Goal: Task Accomplishment & Management: Manage account settings

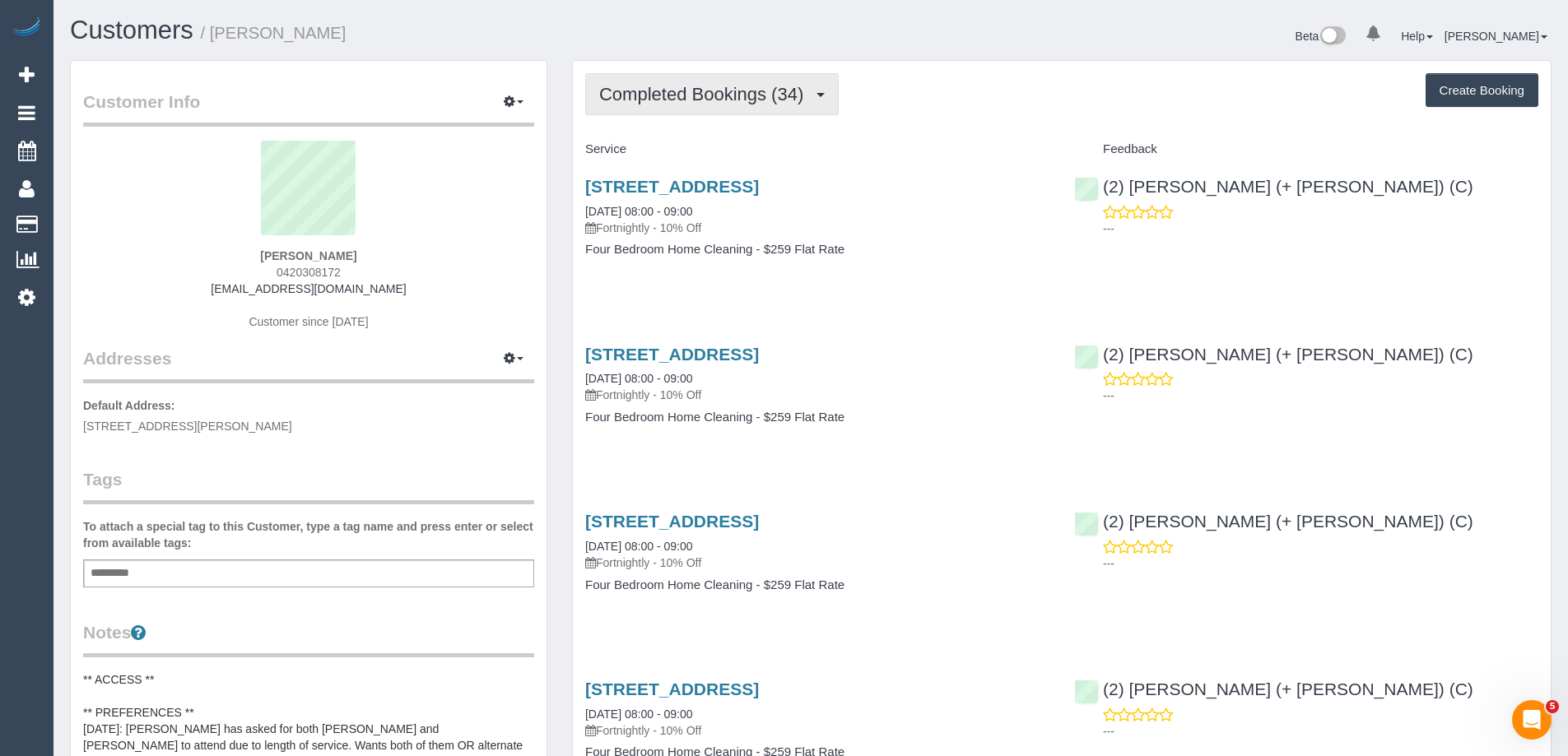
click at [716, 97] on span "Completed Bookings (34)" at bounding box center [704, 93] width 212 height 20
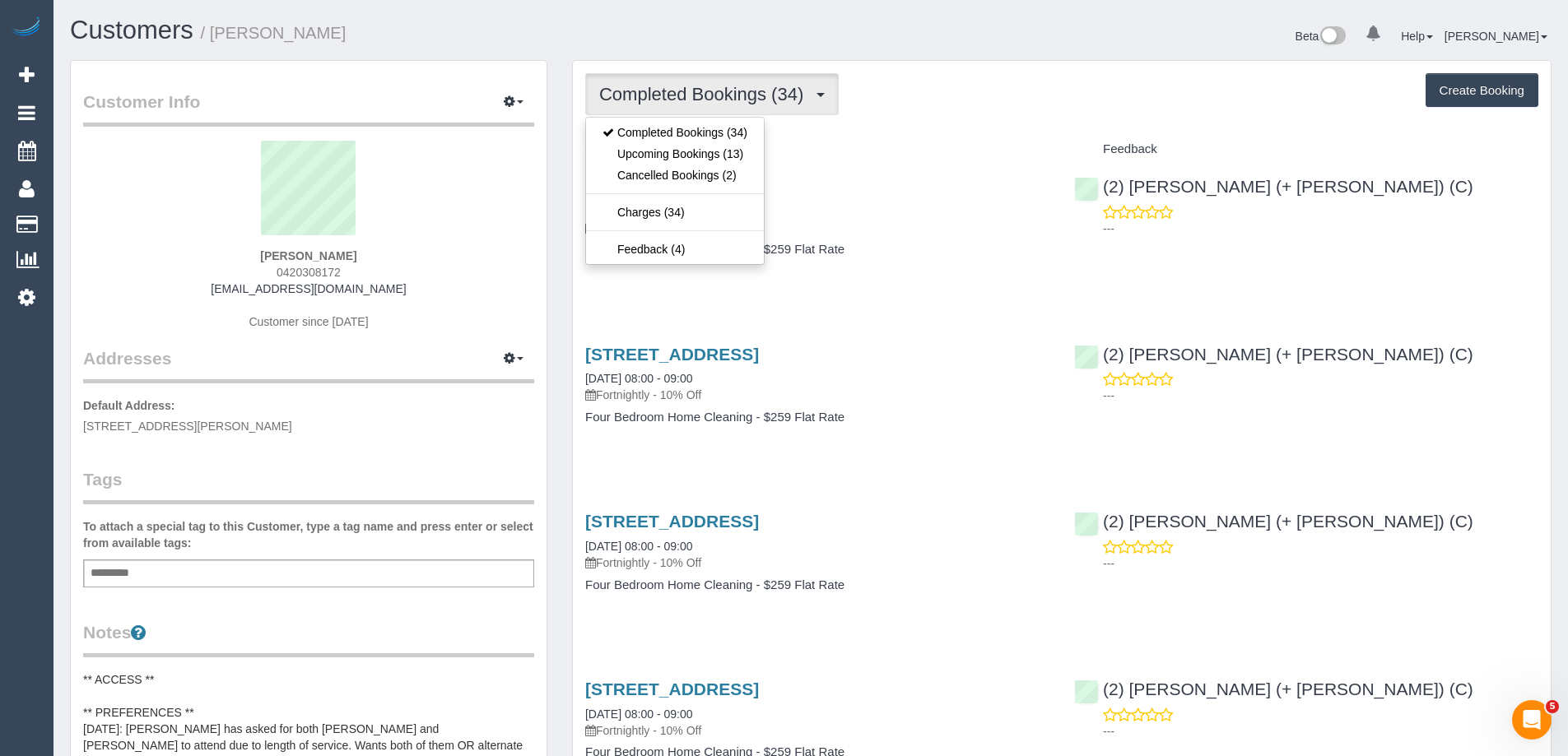
click at [393, 394] on div "Addresses Manage Addresses Add New Address Default Address: 21 Collins Street, …" at bounding box center [308, 297] width 451 height 275
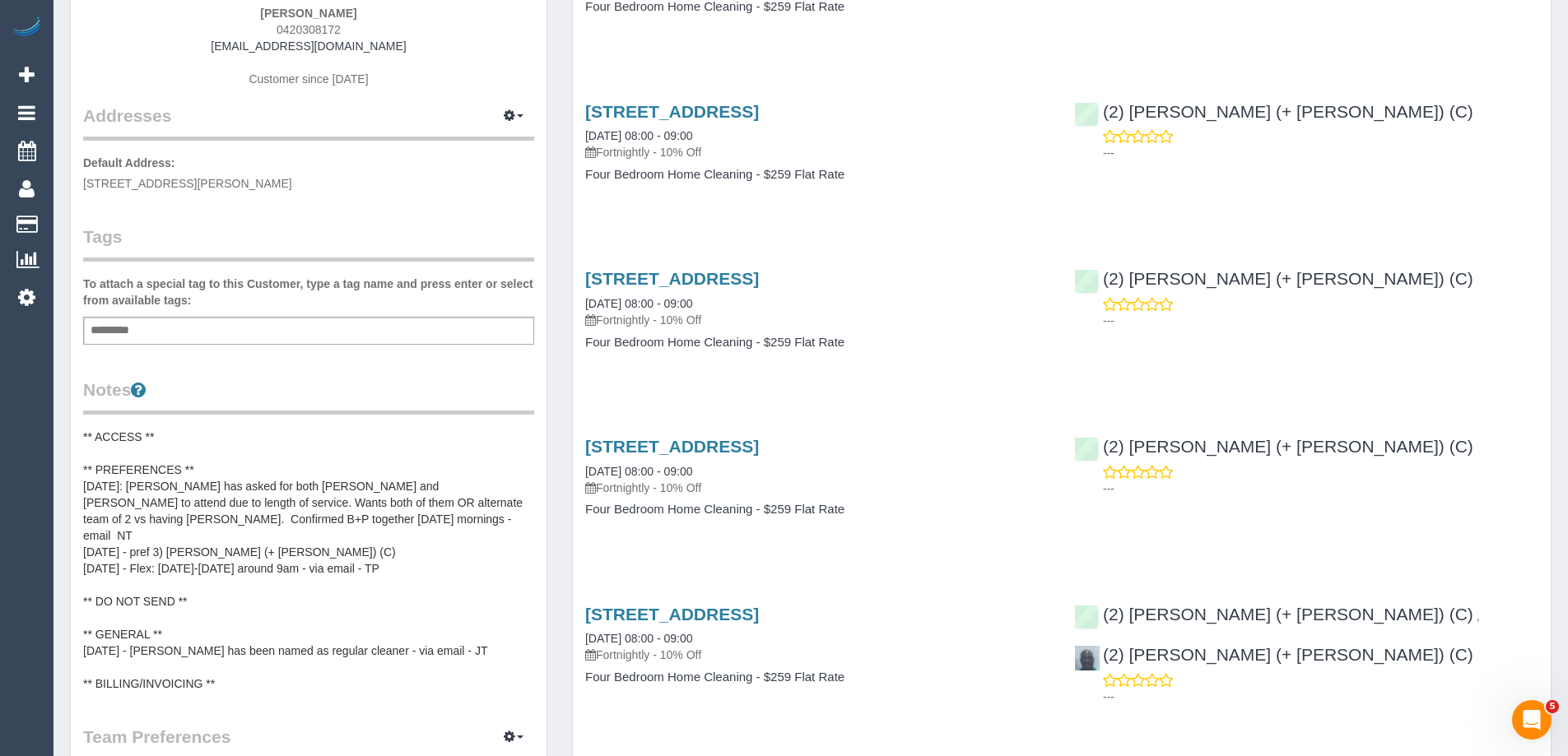
scroll to position [246, 0]
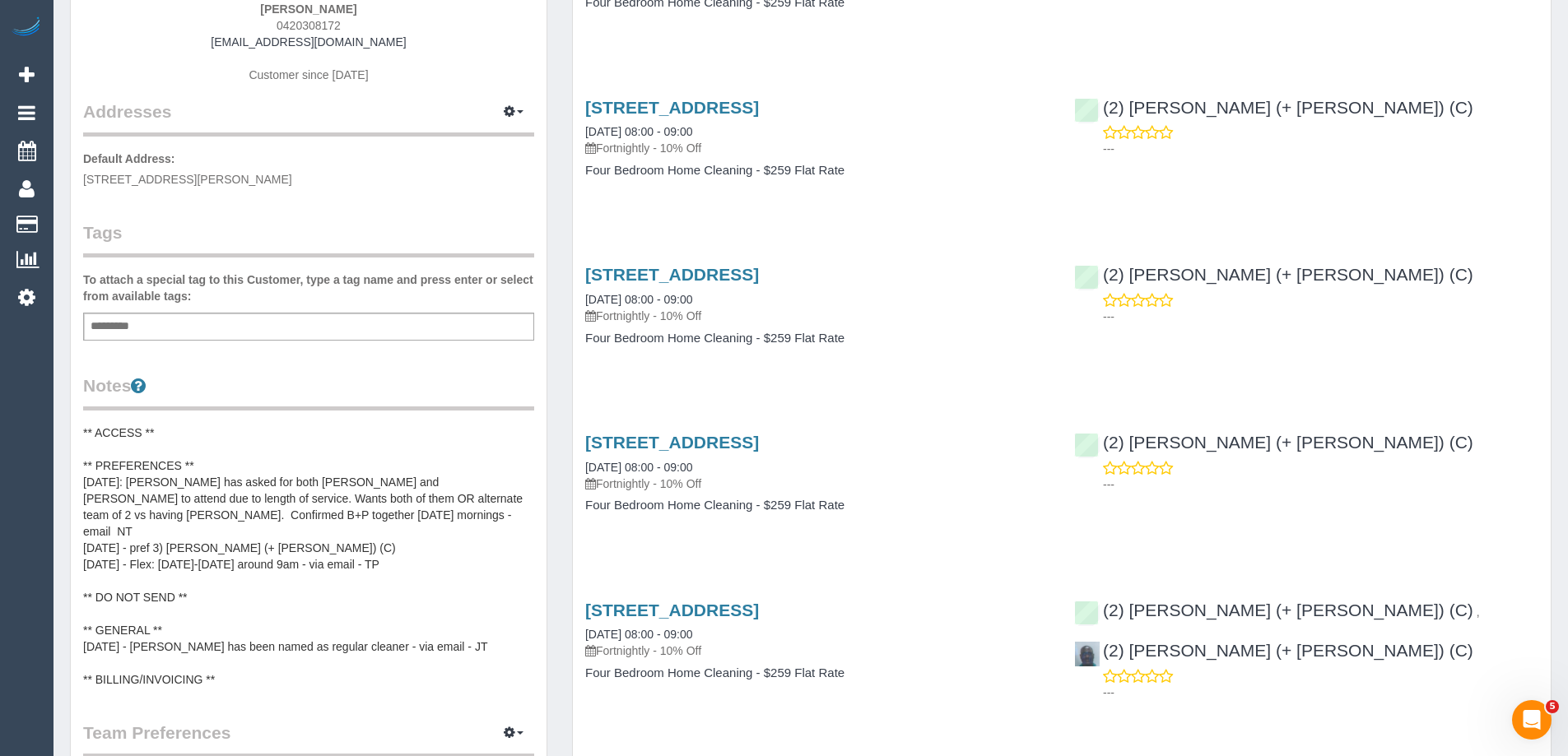
click at [225, 476] on pre "** ACCESS ** ** PREFERENCES ** 14/05/25: Customer has asked for both Paul and B…" at bounding box center [308, 555] width 451 height 263
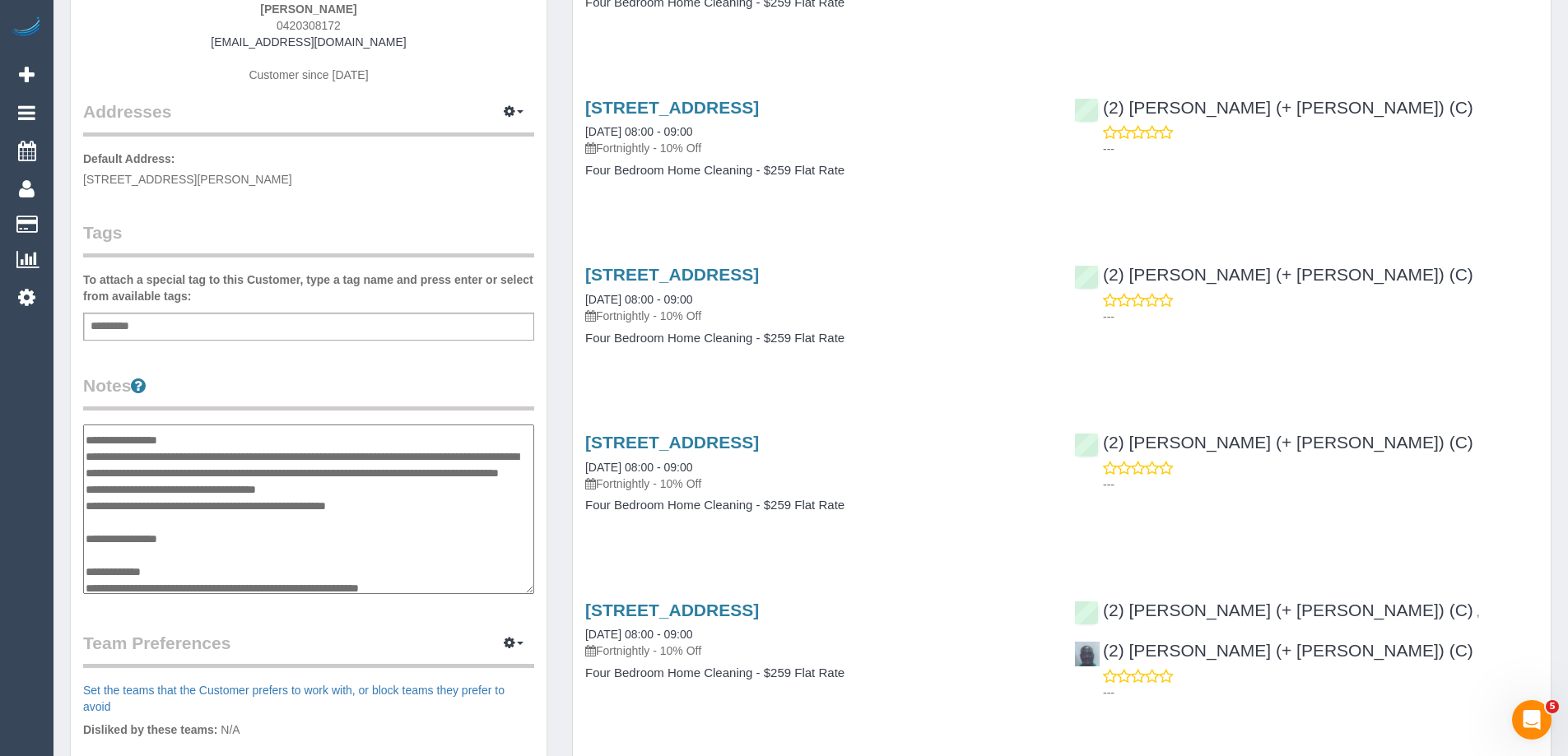
scroll to position [0, 0]
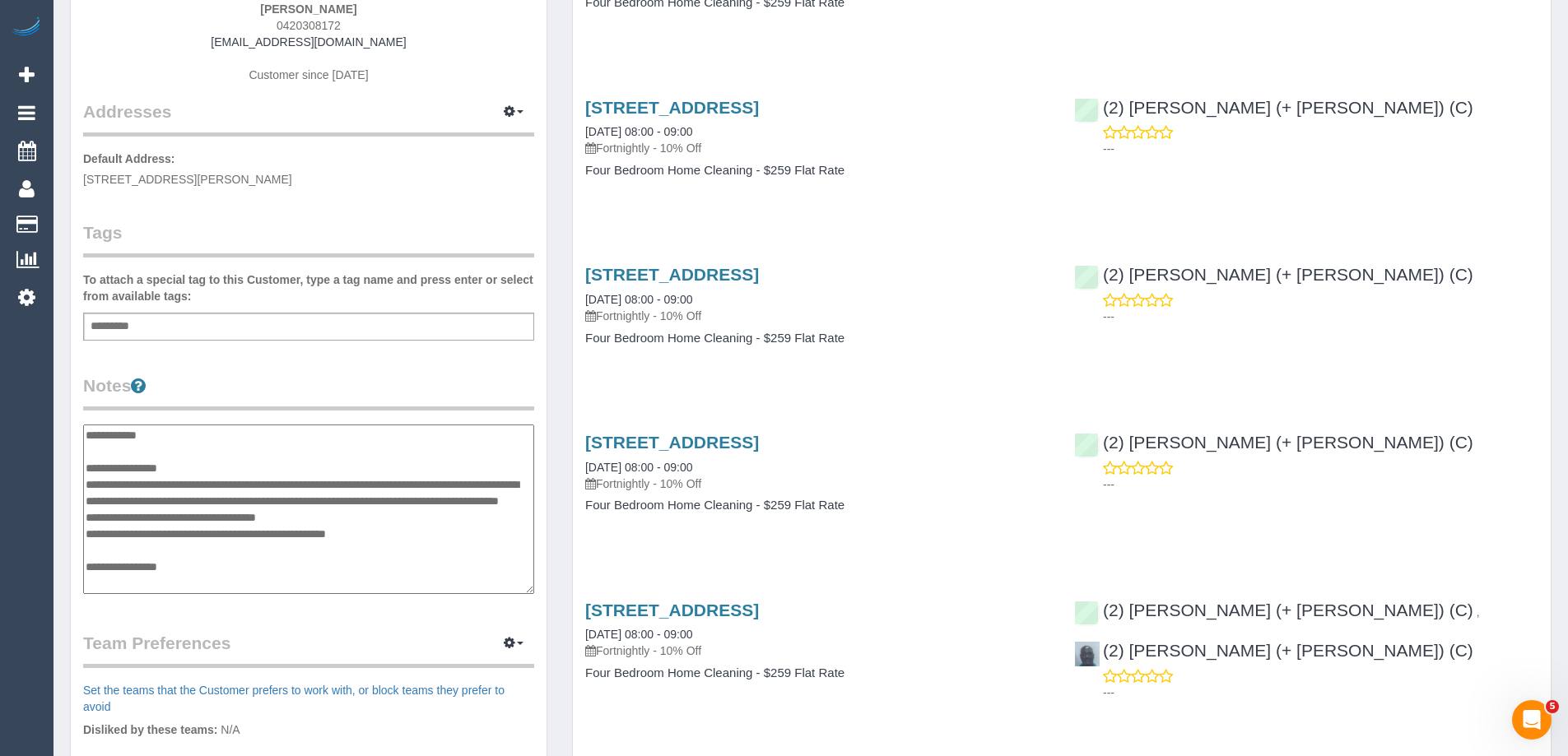
click at [234, 464] on textarea "**********" at bounding box center [308, 509] width 451 height 170
type textarea "**********"
click at [341, 378] on legend "Notes" at bounding box center [308, 392] width 451 height 37
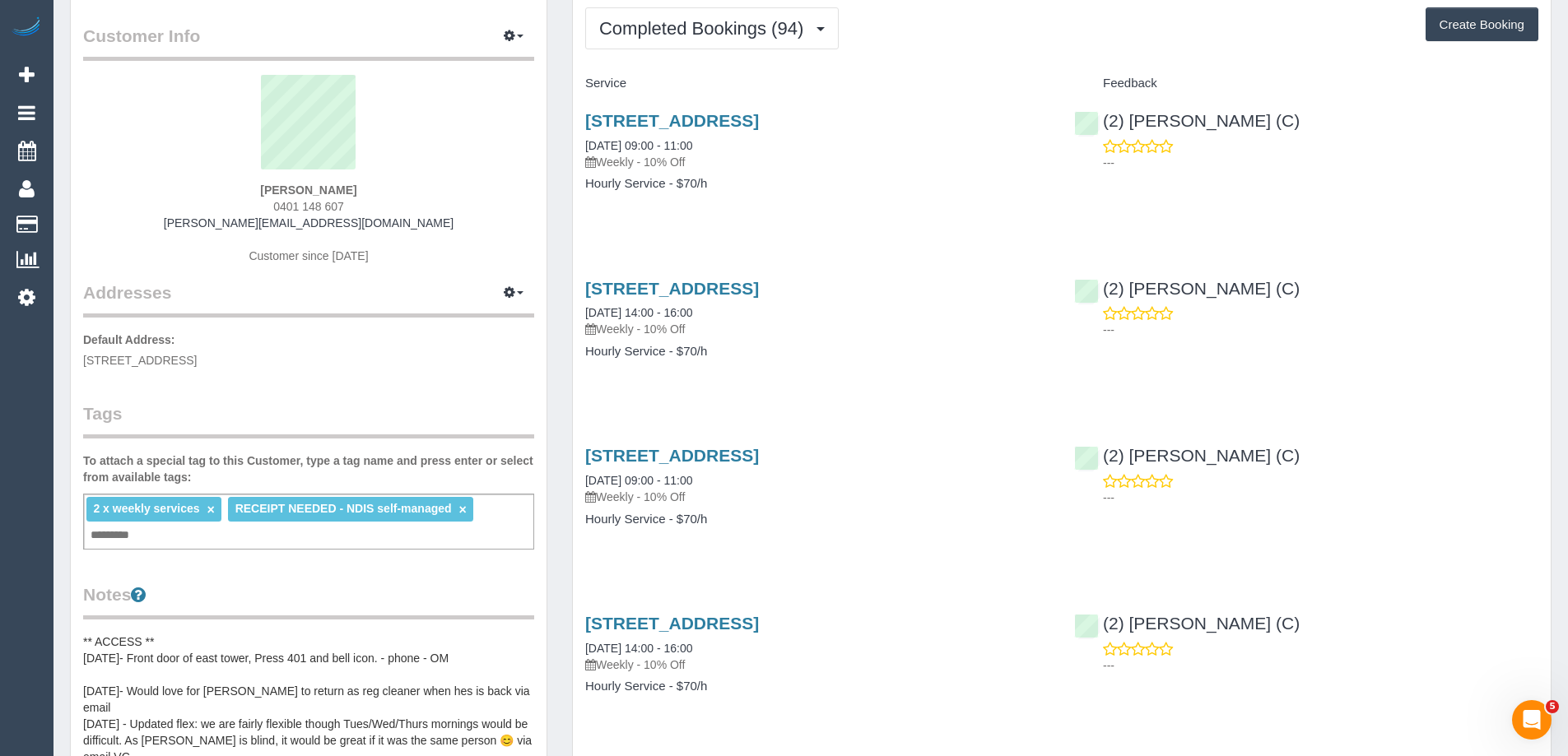
scroll to position [82, 0]
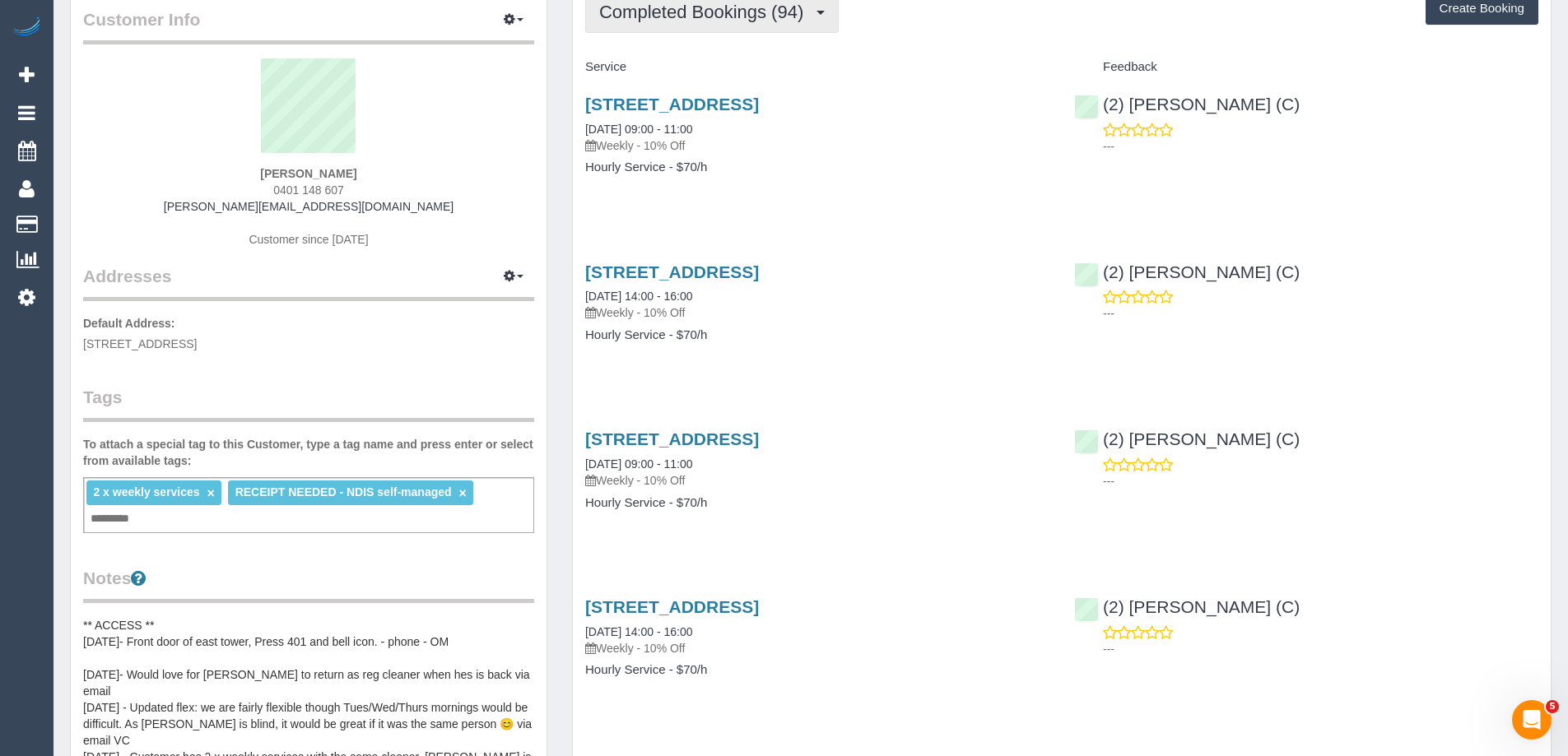
click at [728, 19] on span "Completed Bookings (94)" at bounding box center [704, 11] width 212 height 20
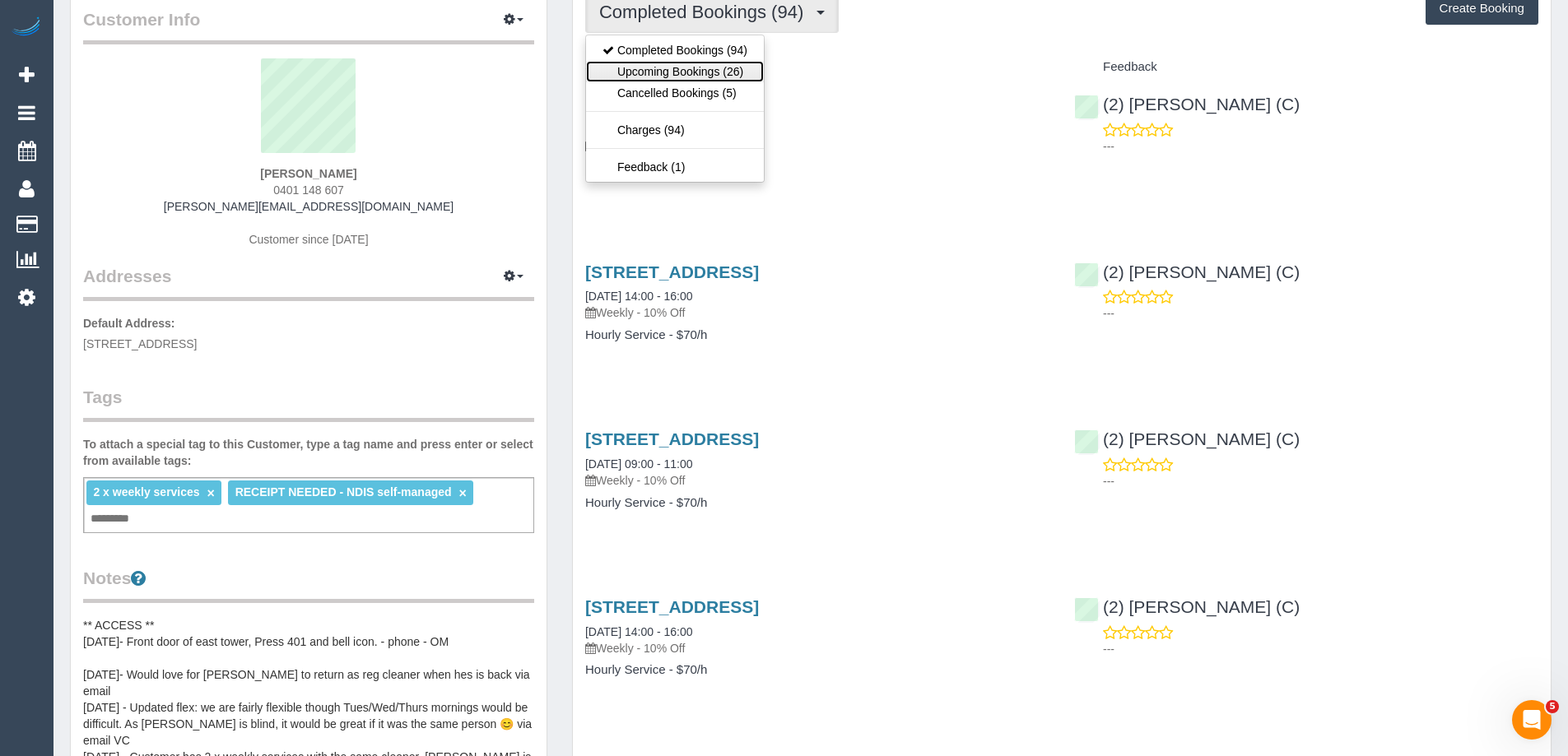
click at [731, 70] on link "Upcoming Bookings (26)" at bounding box center [675, 71] width 178 height 21
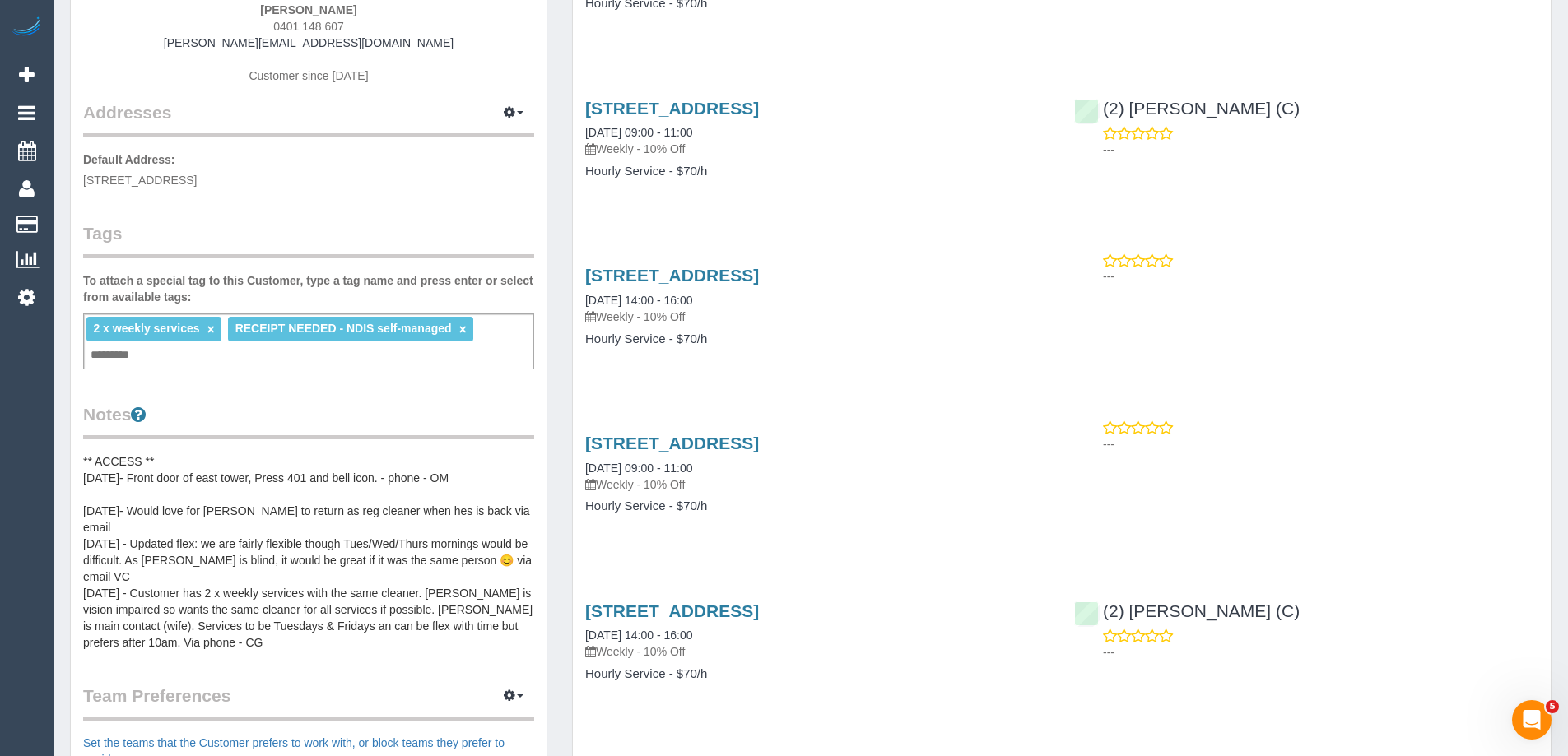
scroll to position [246, 0]
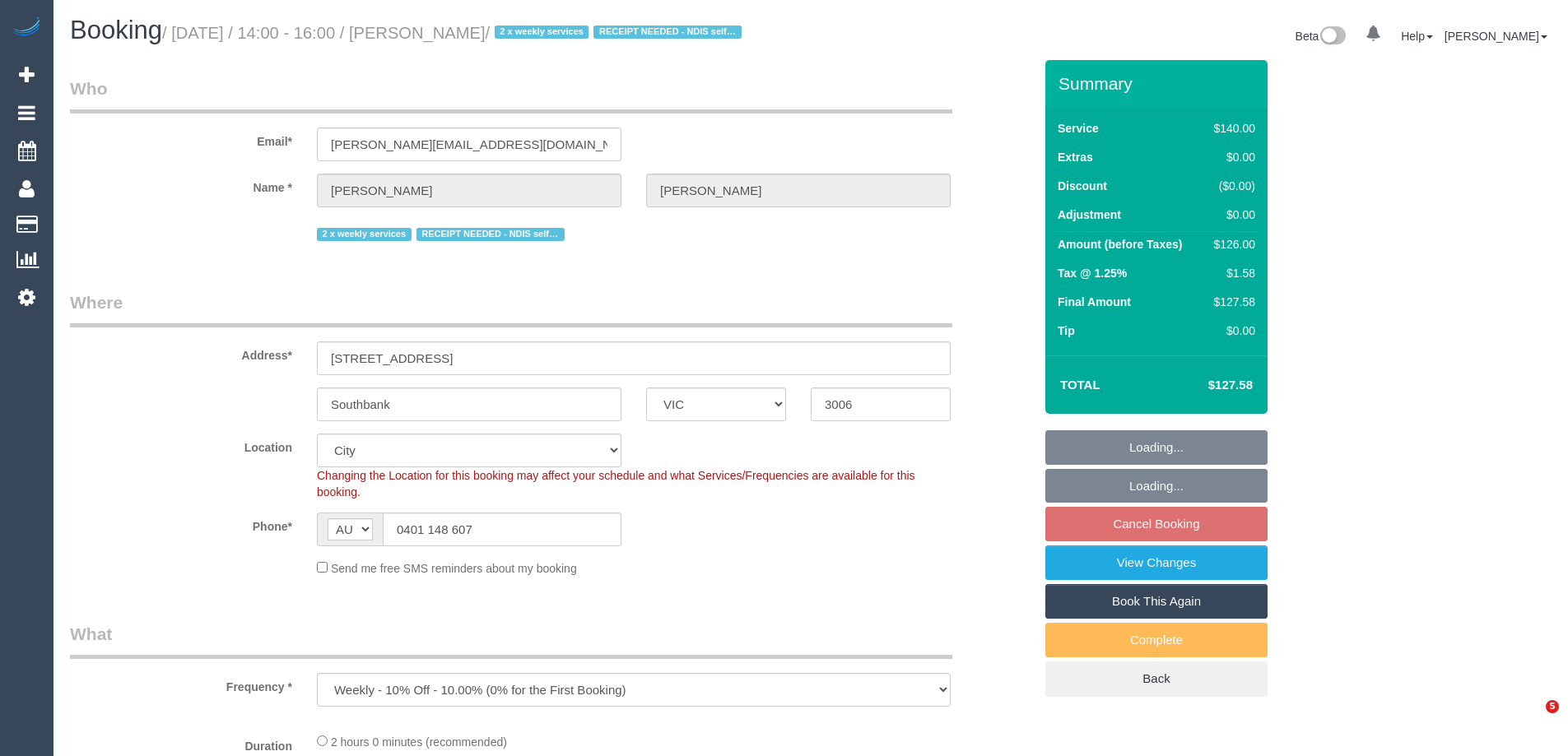
select select "VIC"
select select "number:28"
select select "number:14"
select select "number:20"
select select "number:25"
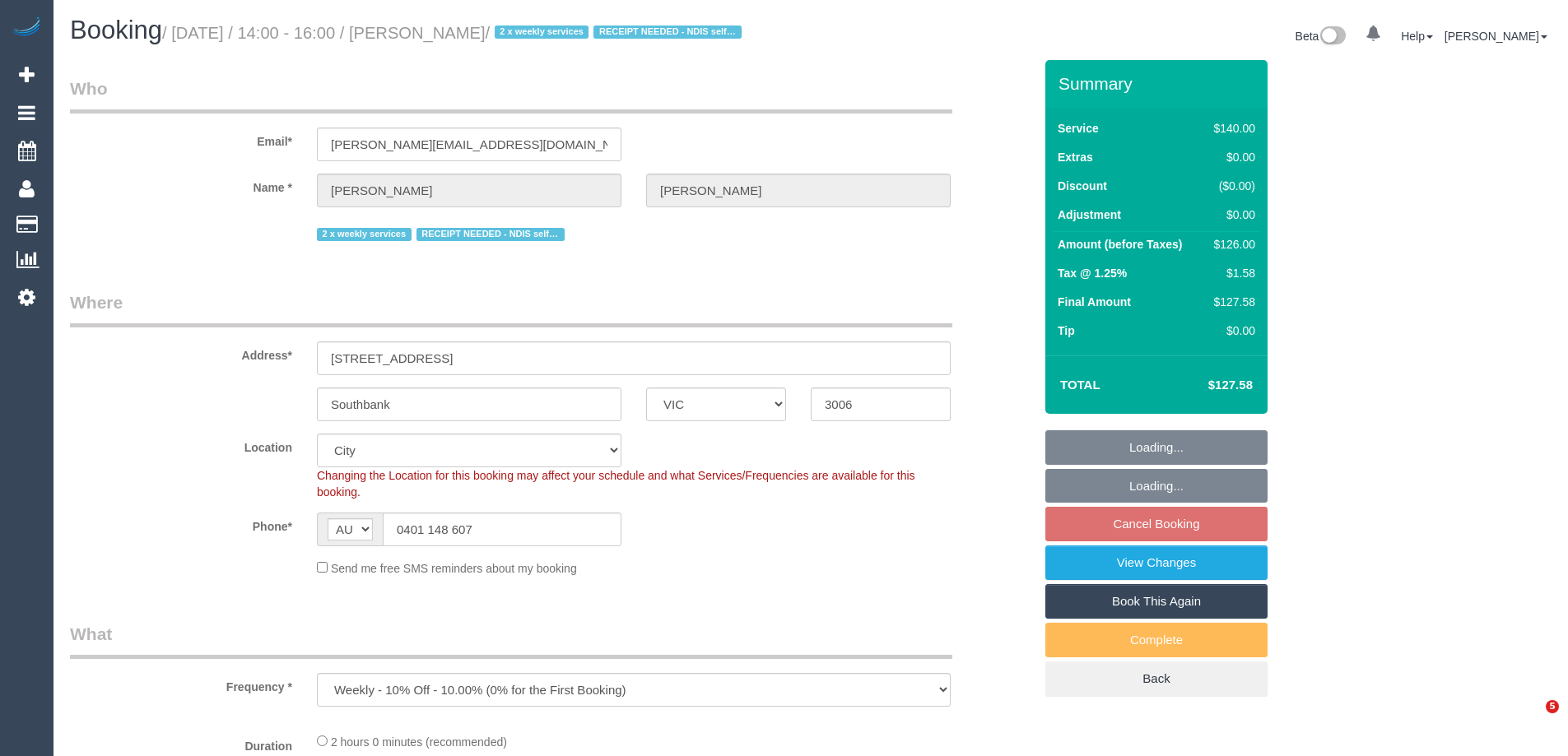
select select "number:34"
select select "number:26"
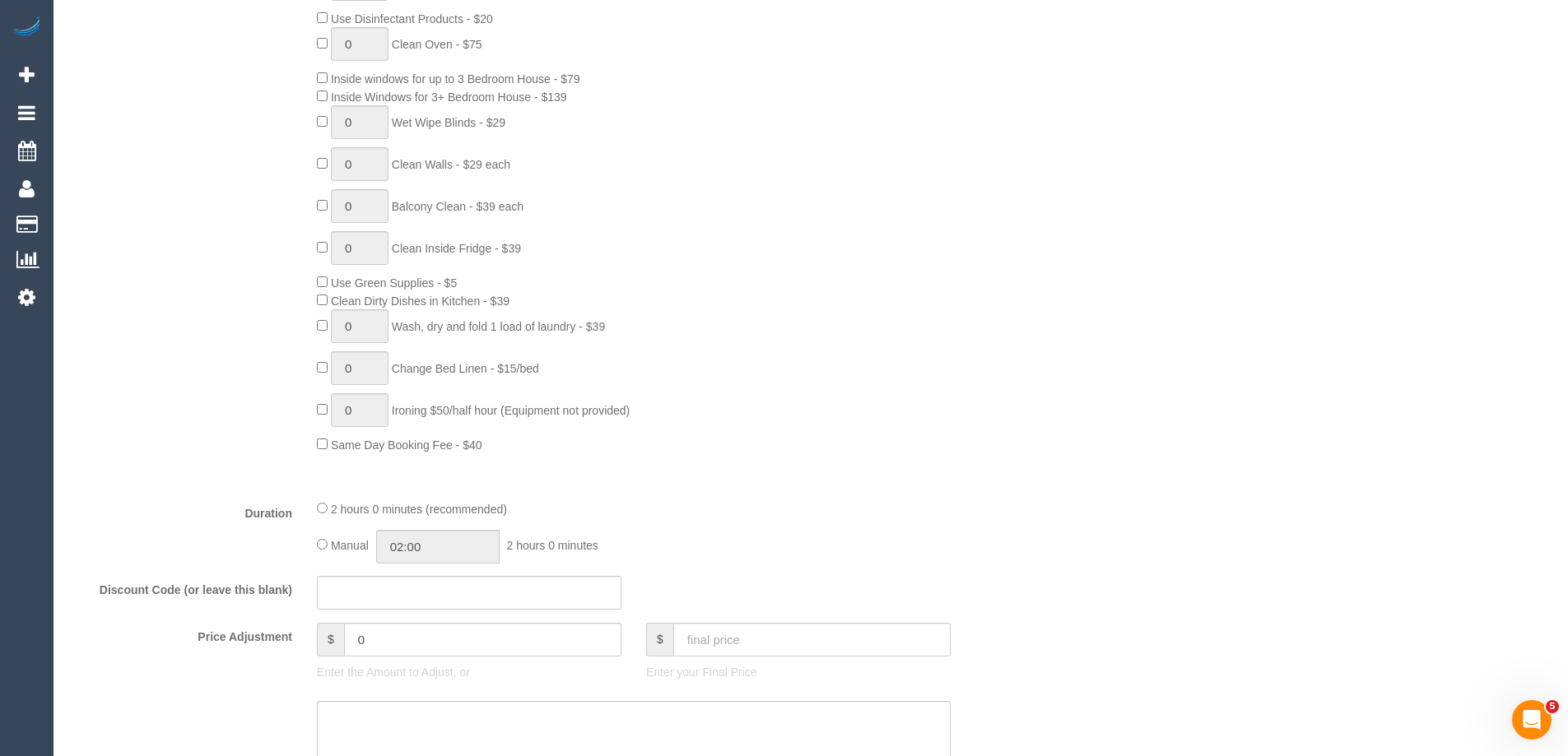
select select "spot5"
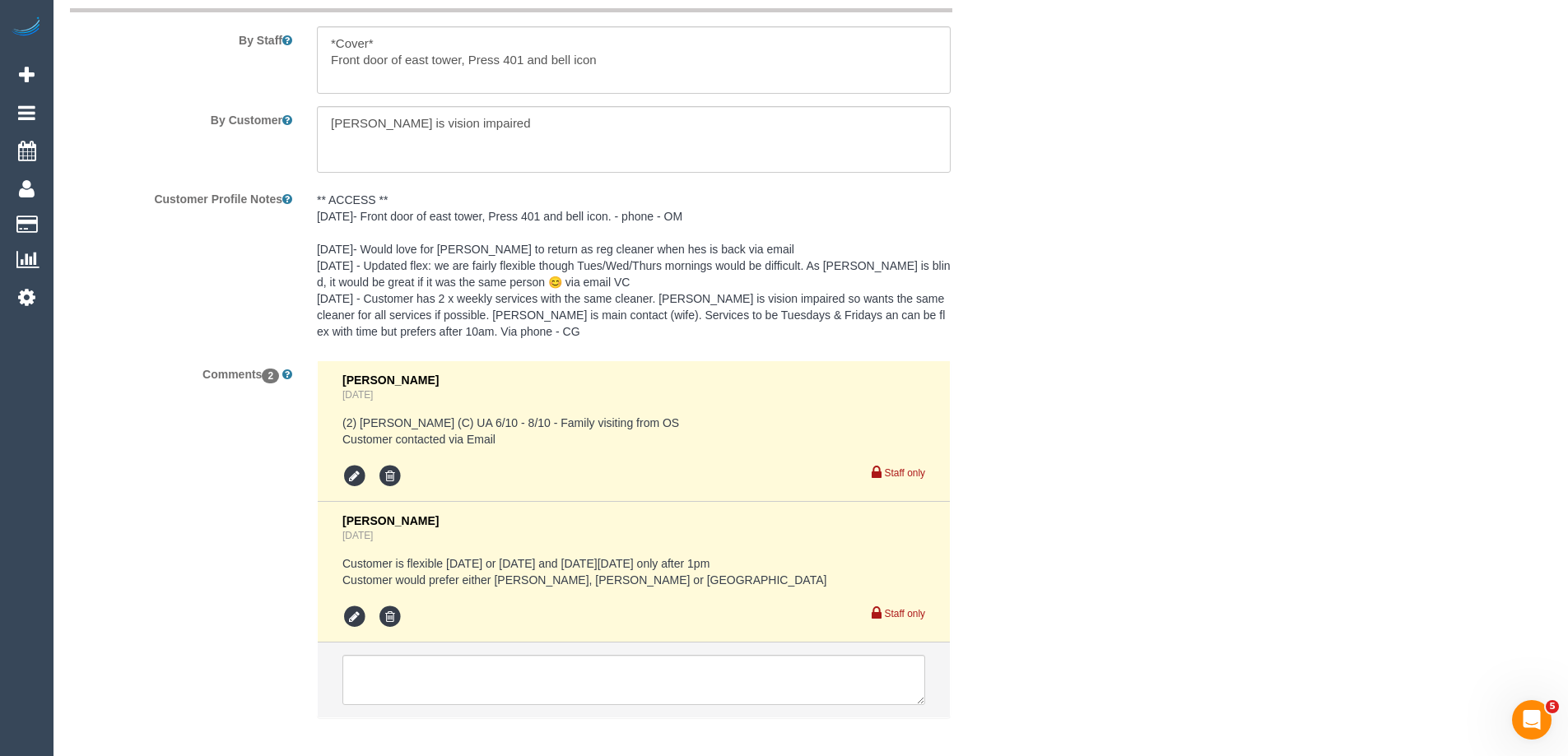
scroll to position [2830, 0]
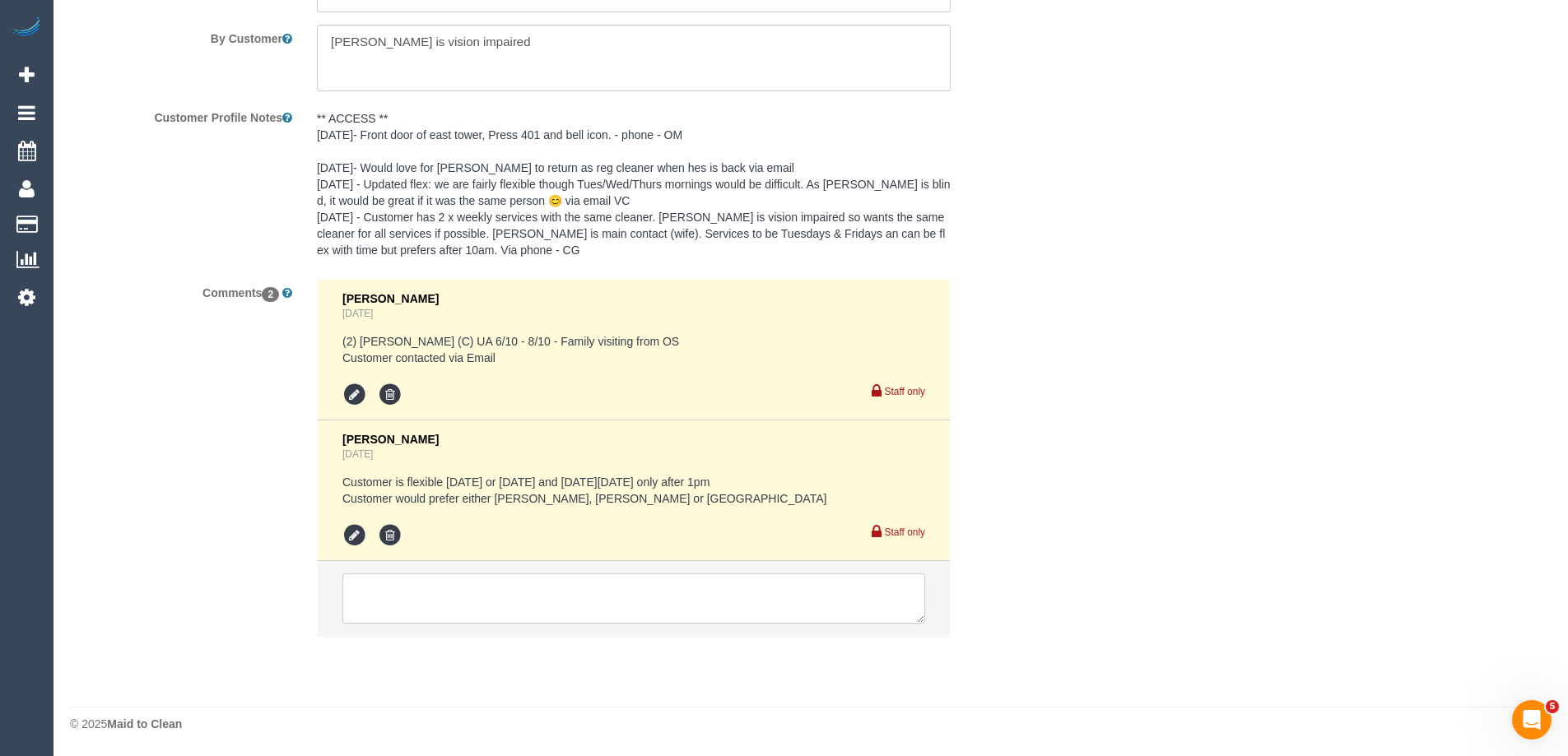
click at [462, 591] on textarea at bounding box center [634, 599] width 583 height 51
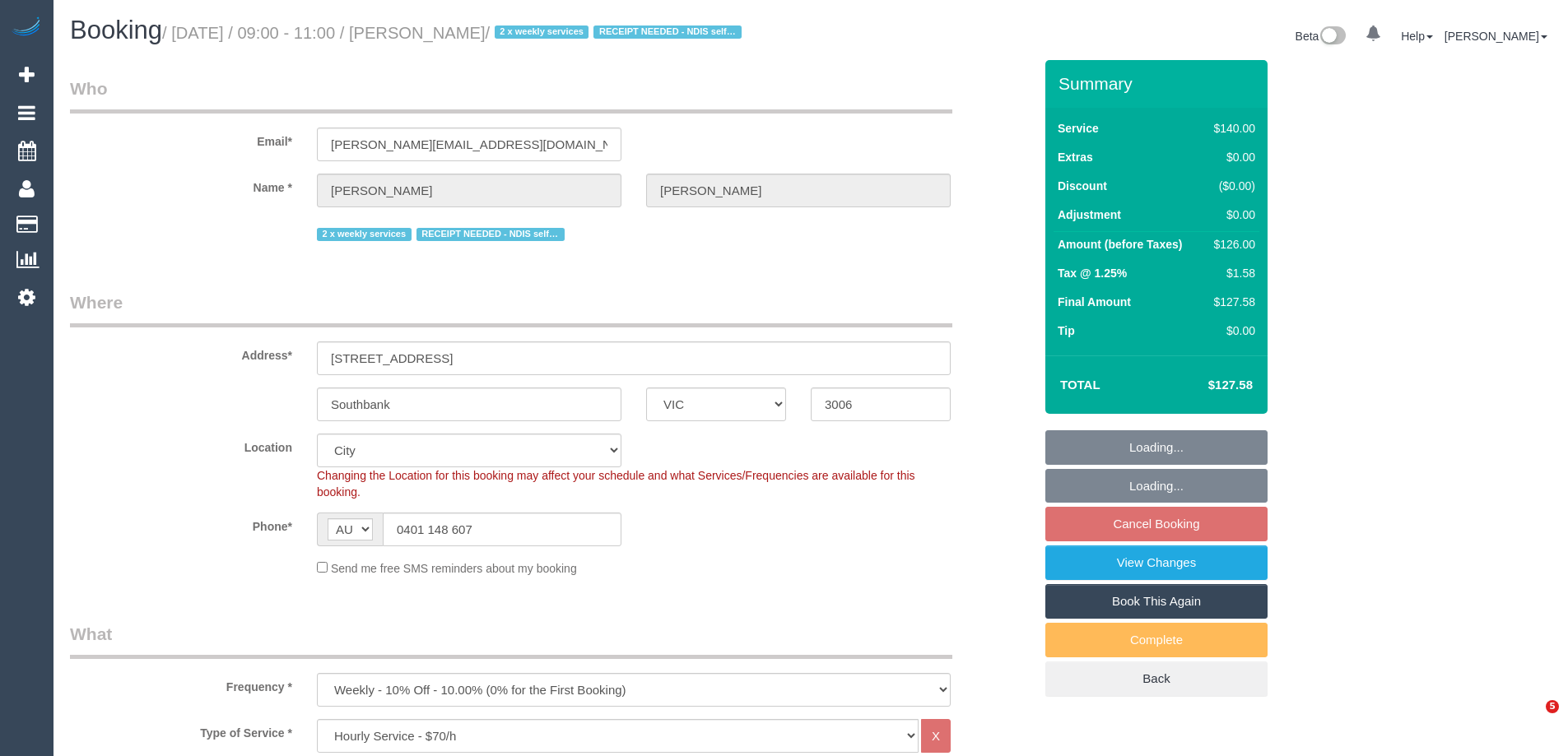
select select "VIC"
select select "number:28"
select select "number:14"
select select "number:20"
select select "number:24"
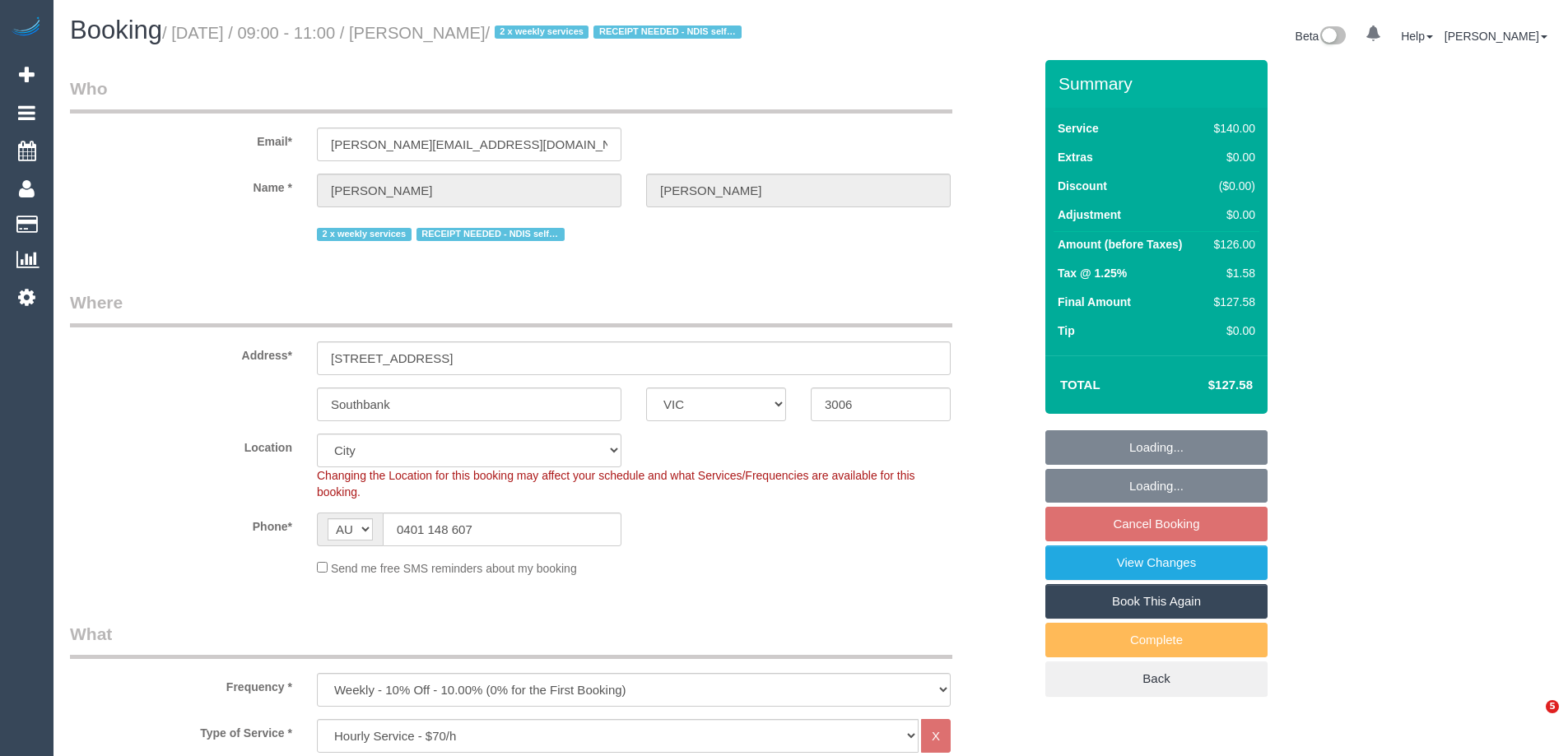
select select "number:35"
select select "number:11"
select select "object:890"
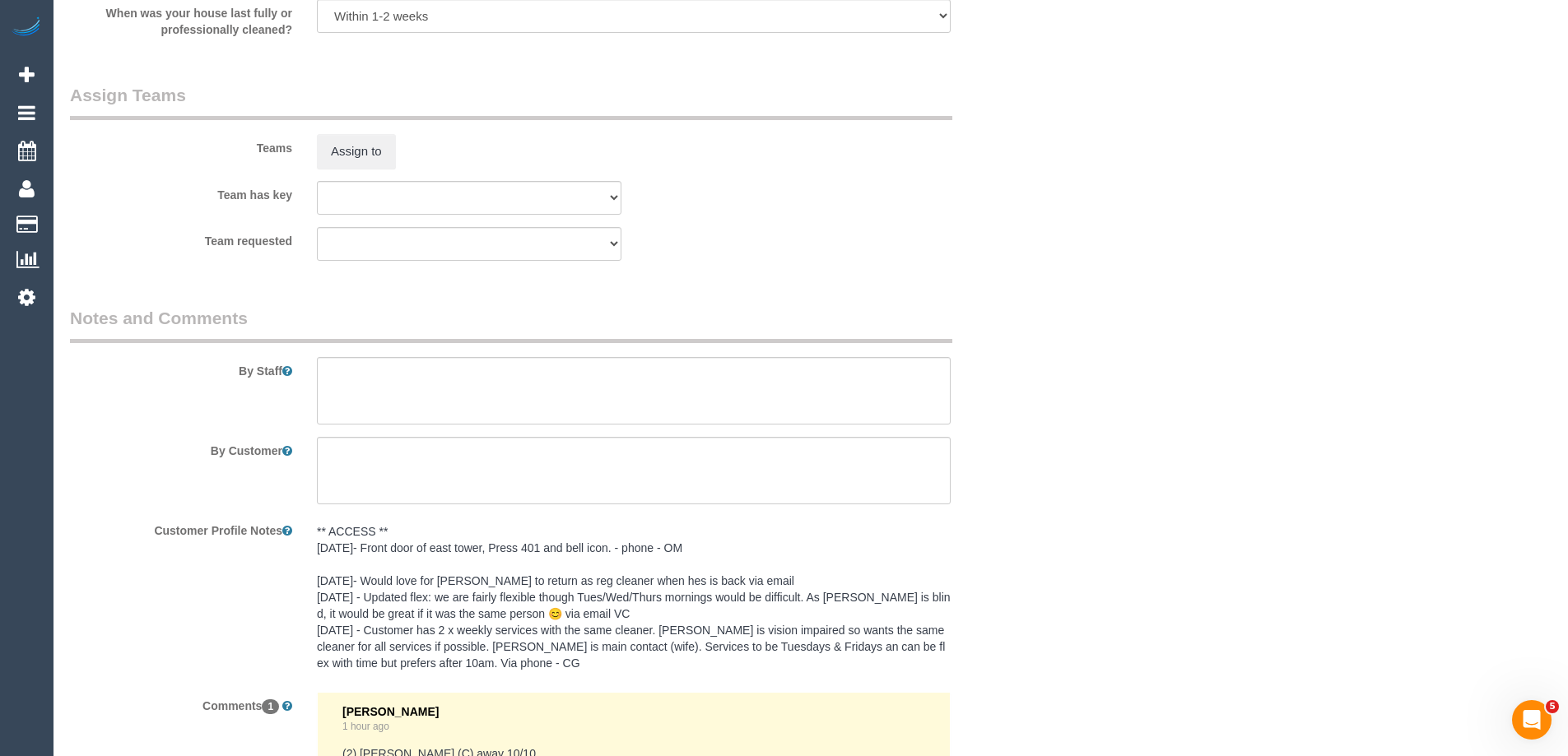
scroll to position [2780, 0]
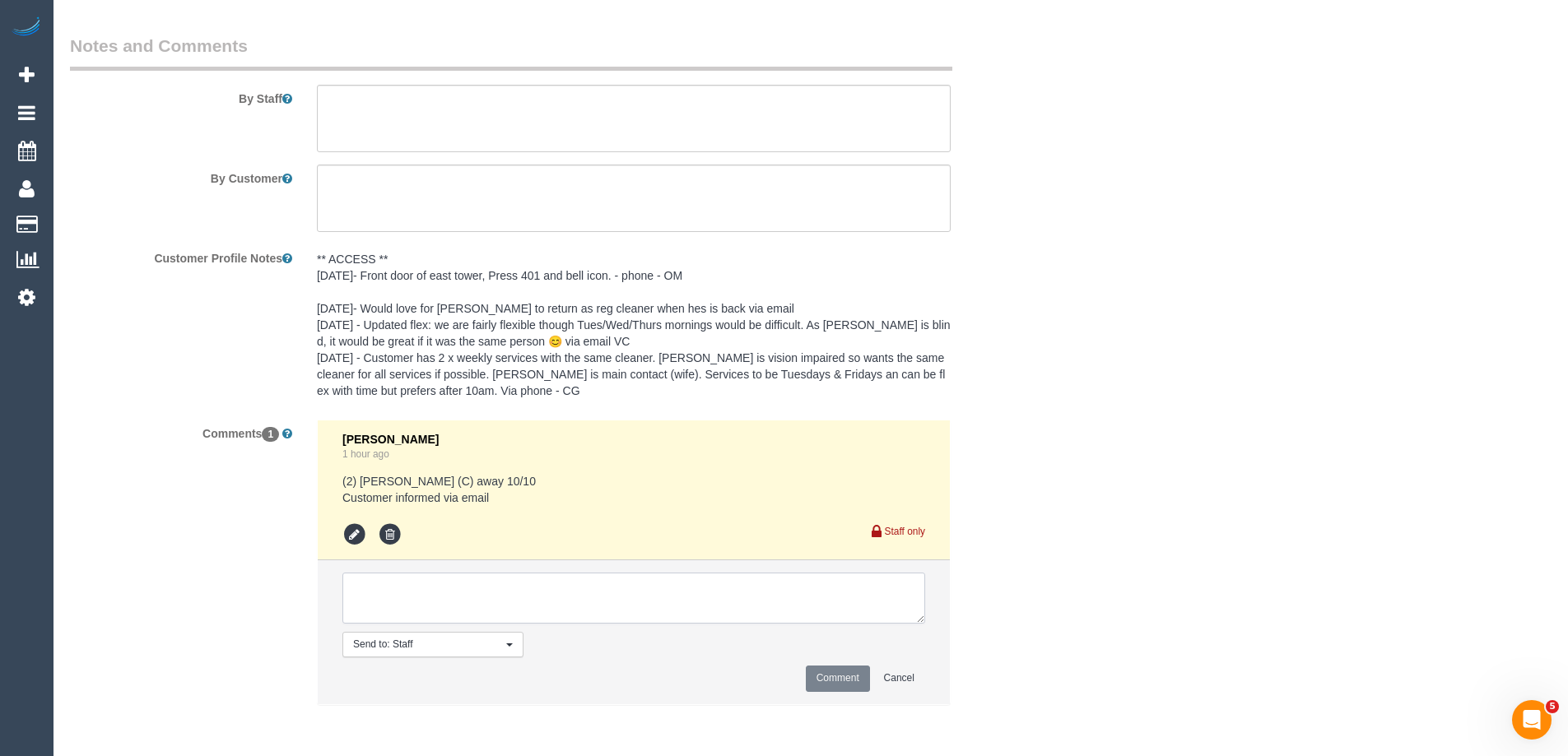
click at [464, 601] on textarea at bounding box center [634, 598] width 583 height 51
drag, startPoint x: 572, startPoint y: 586, endPoint x: 532, endPoint y: 587, distance: 40.0
click at [532, 587] on textarea at bounding box center [634, 598] width 583 height 51
paste textarea "We are flexible on 10/10 if any other cleaner is available – we do like both Re…"
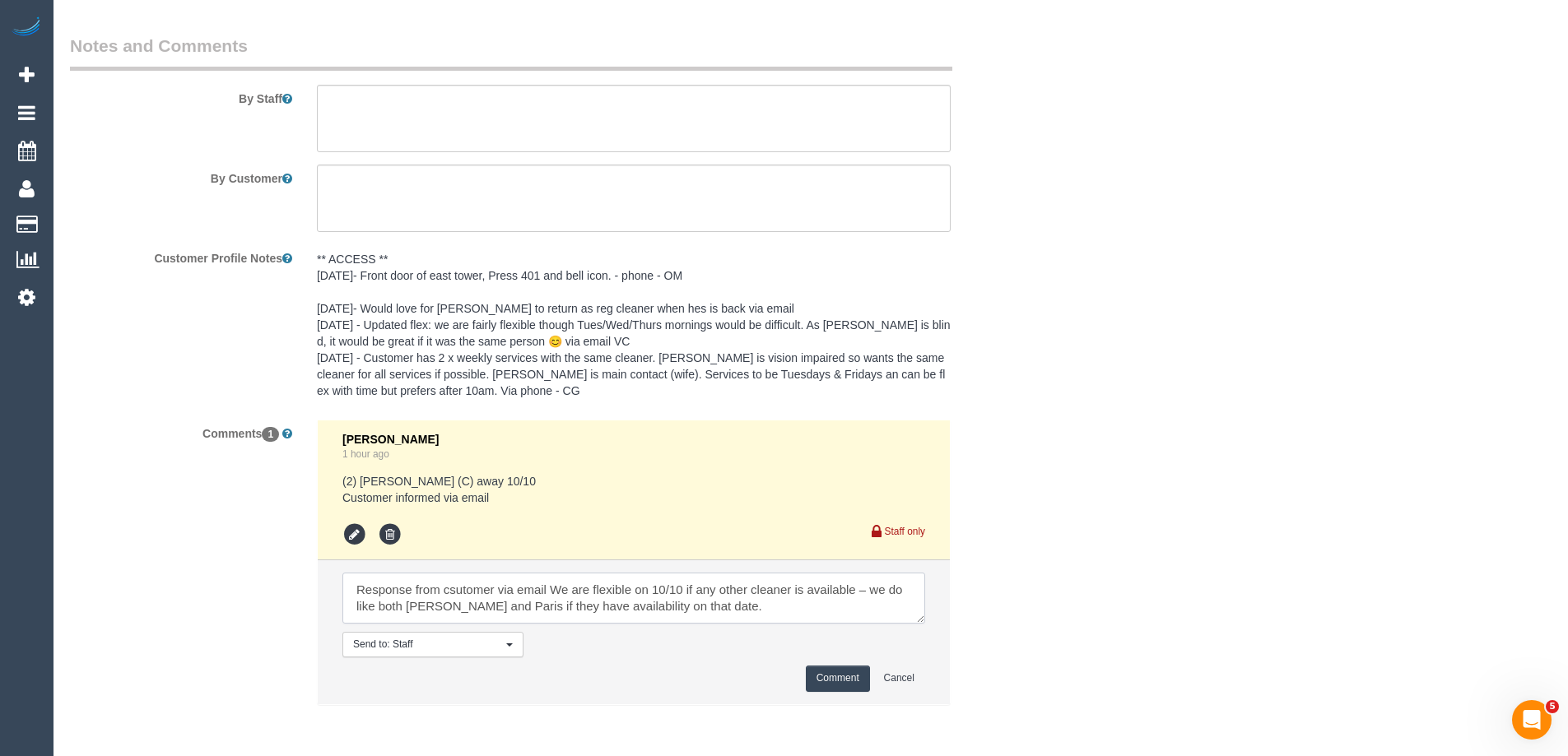
type textarea "Response from csutomer via email We are flexible on 10/10 if any other cleaner …"
click at [852, 687] on button "Comment" at bounding box center [837, 678] width 64 height 26
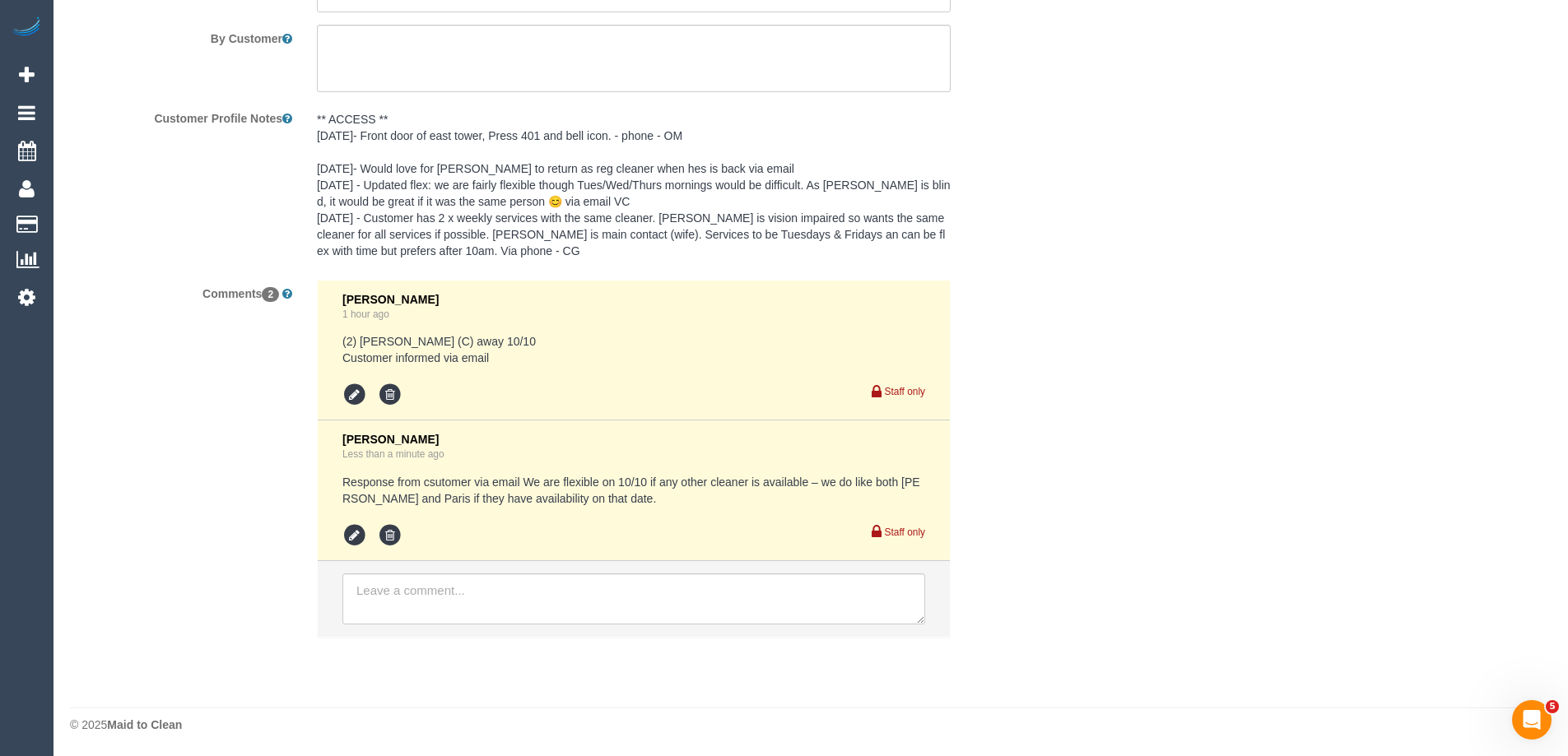
scroll to position [2920, 0]
click at [357, 533] on icon at bounding box center [355, 535] width 25 height 25
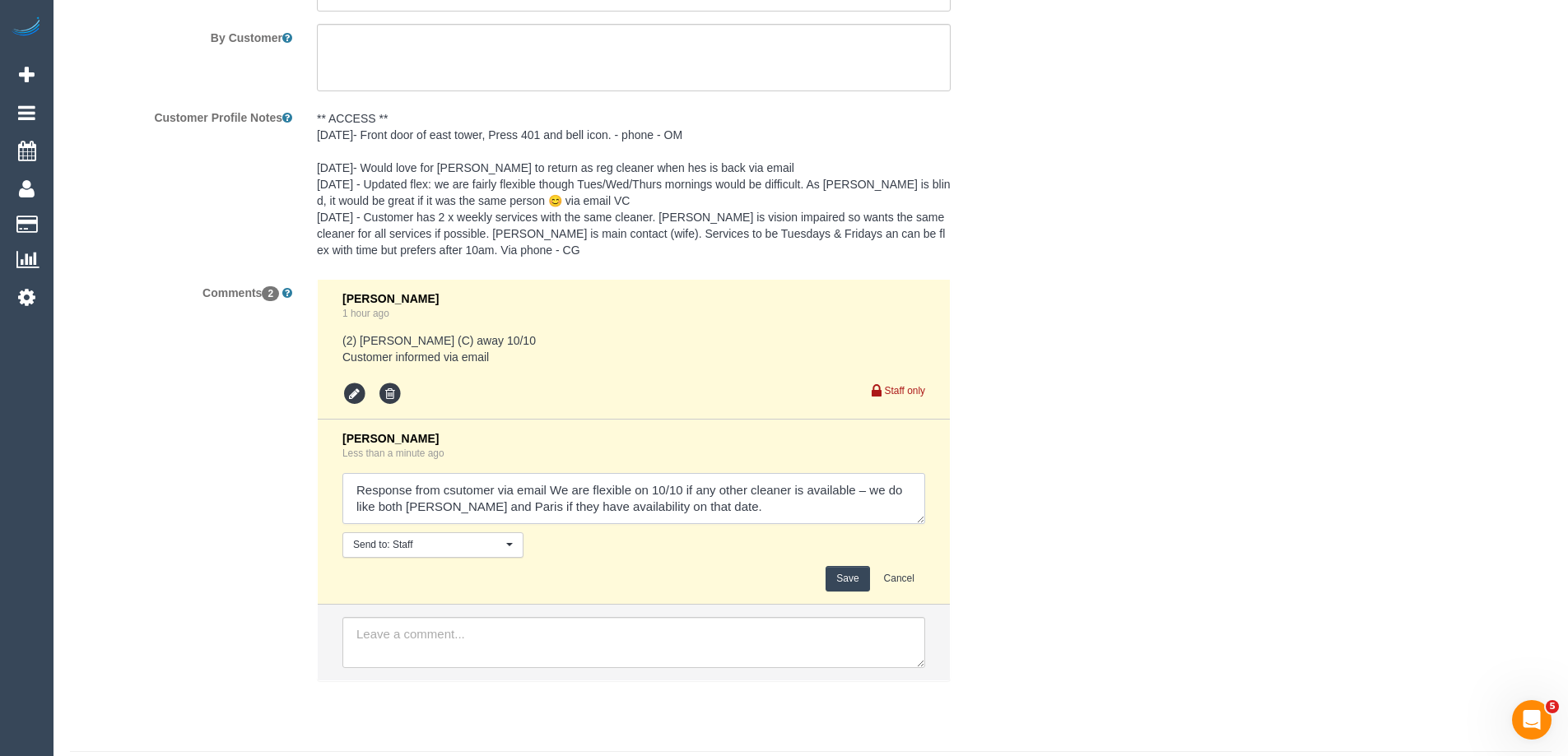
click at [712, 509] on textarea at bounding box center [634, 498] width 583 height 51
paste textarea "cnv_1fhbwnyw"
type textarea "Response from csutomer via email We are flexible on 10/10 if any other cleaner …"
click at [863, 580] on button "Save" at bounding box center [848, 578] width 44 height 26
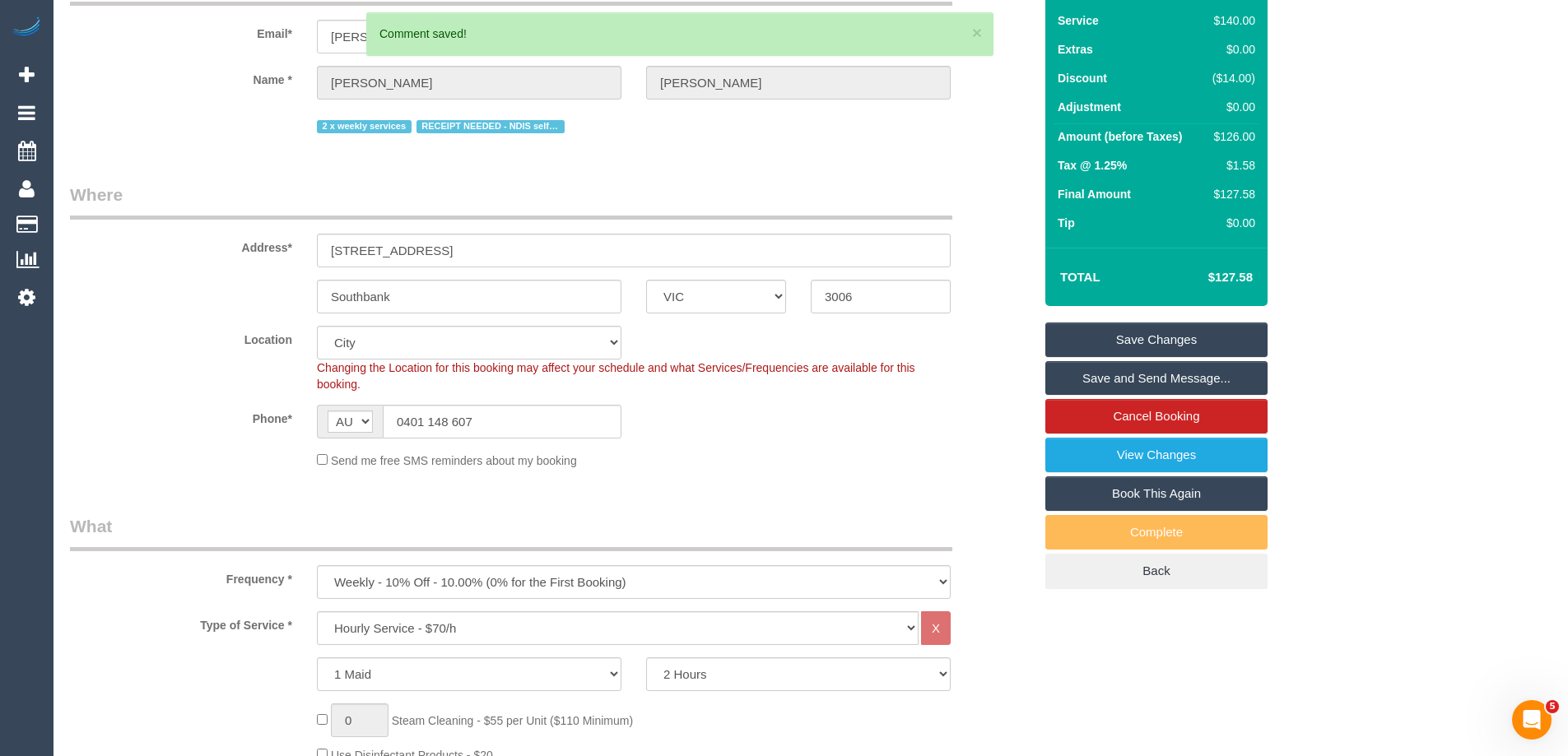
scroll to position [0, 0]
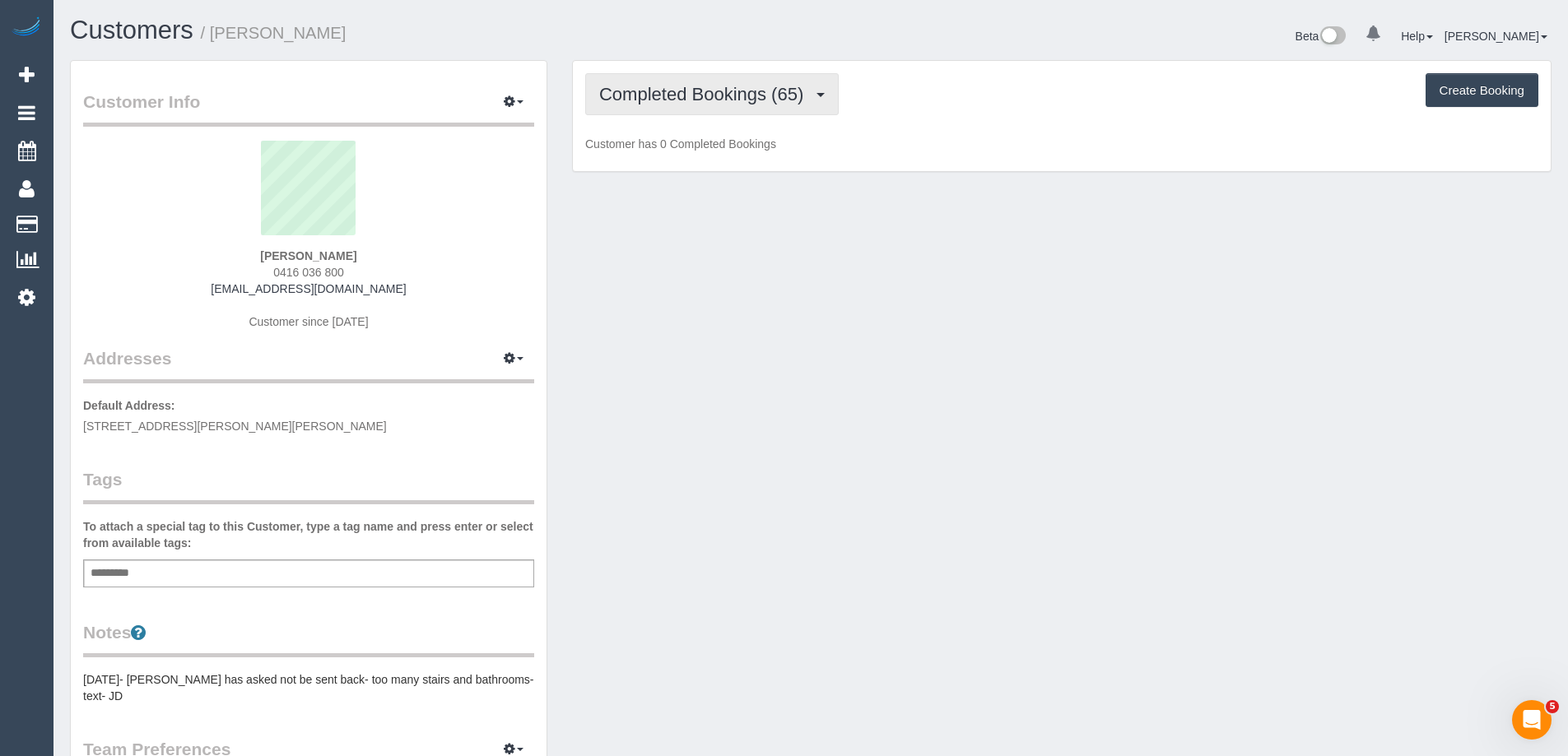
click at [724, 100] on span "Completed Bookings (65)" at bounding box center [704, 93] width 212 height 20
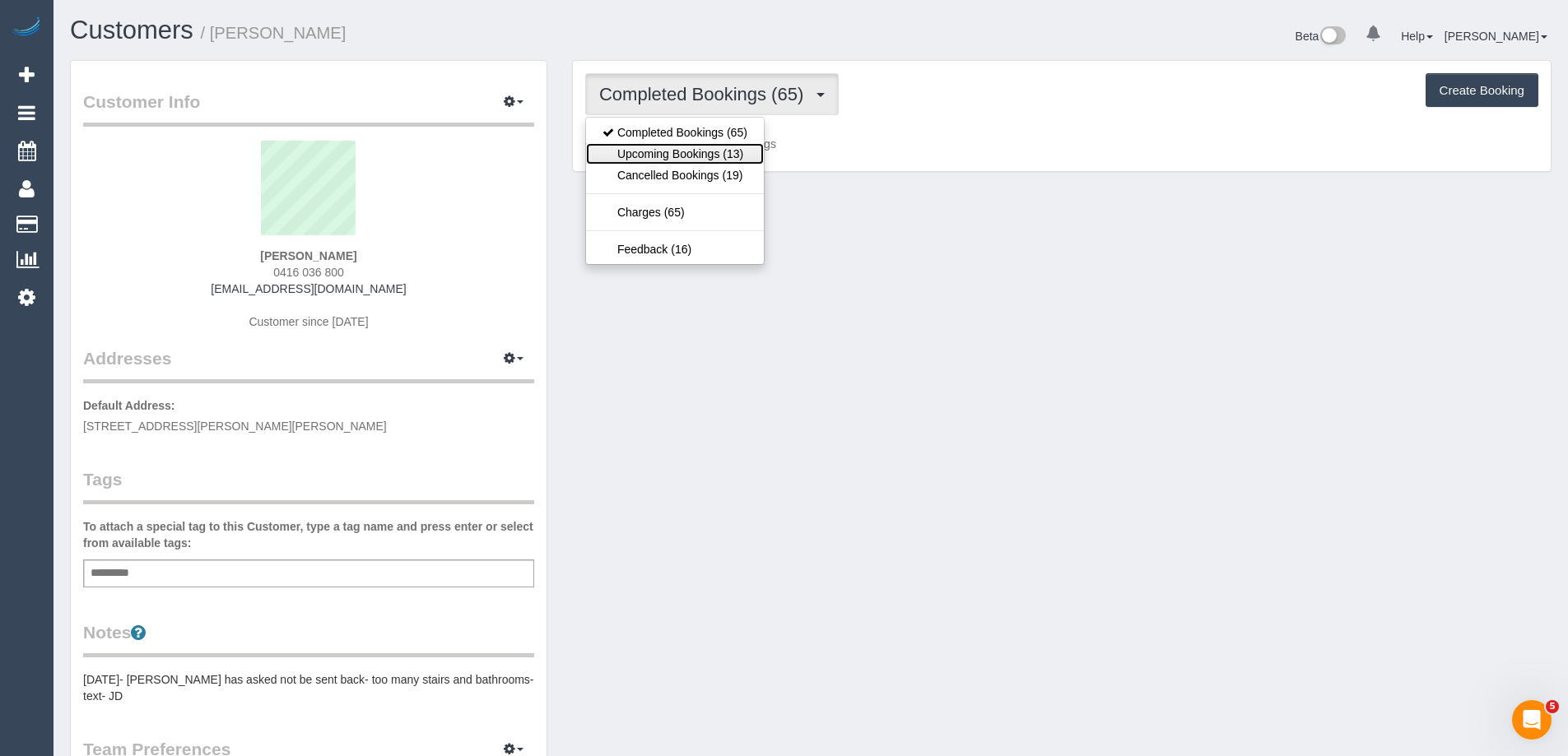
click at [724, 150] on link "Upcoming Bookings (13)" at bounding box center [675, 154] width 178 height 21
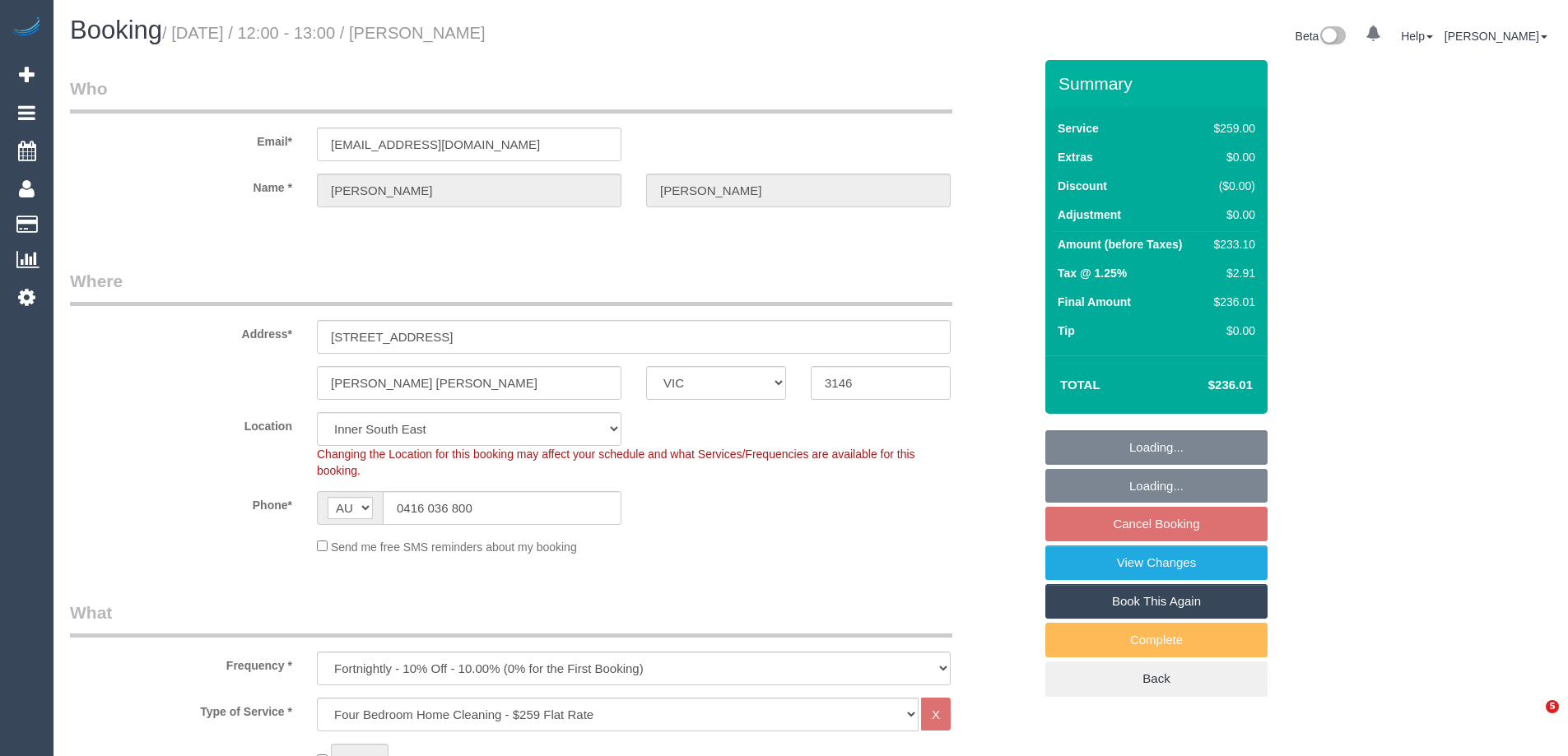
select select "VIC"
select select "number:29"
select select "number:14"
select select "number:19"
select select "number:22"
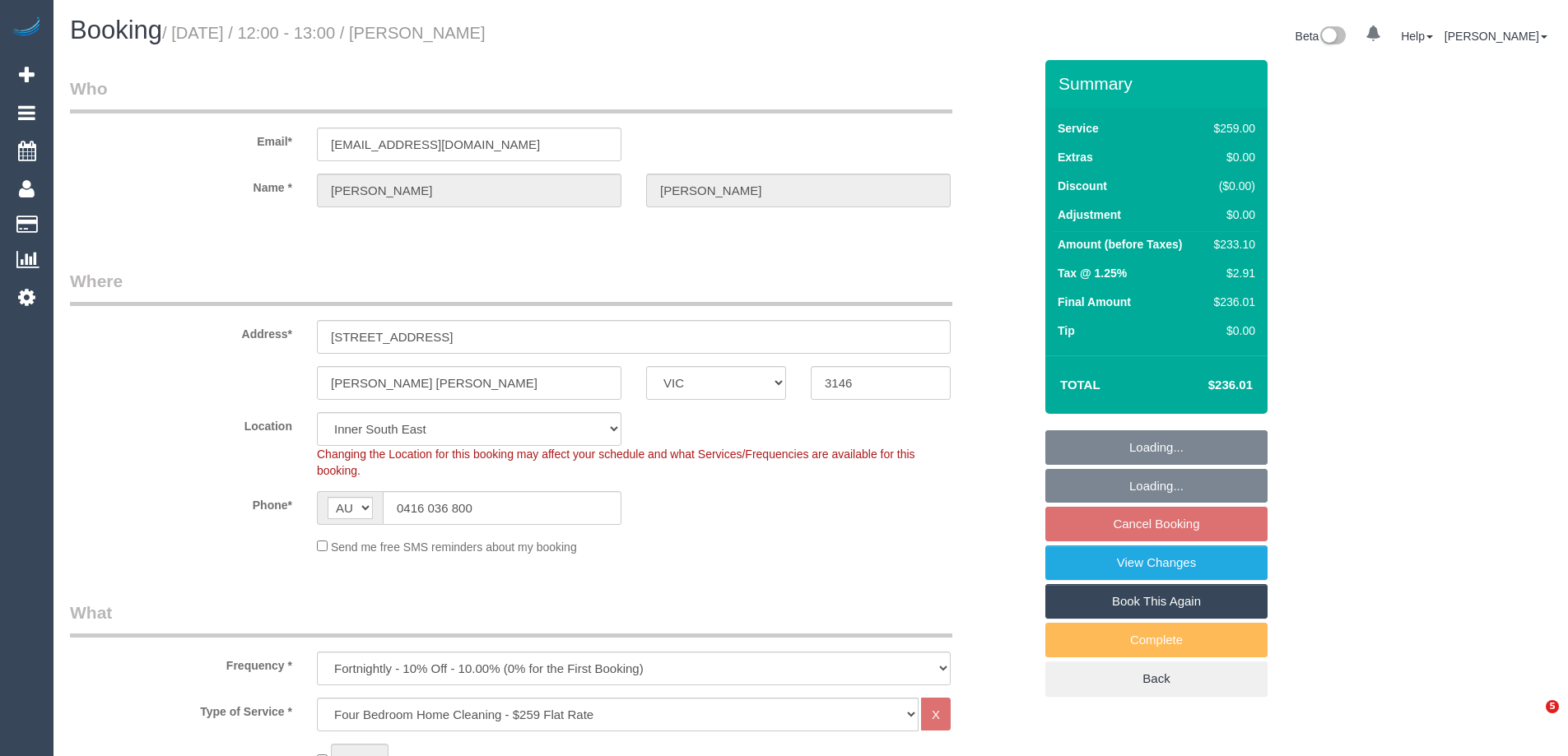
select select "number:34"
select select "number:11"
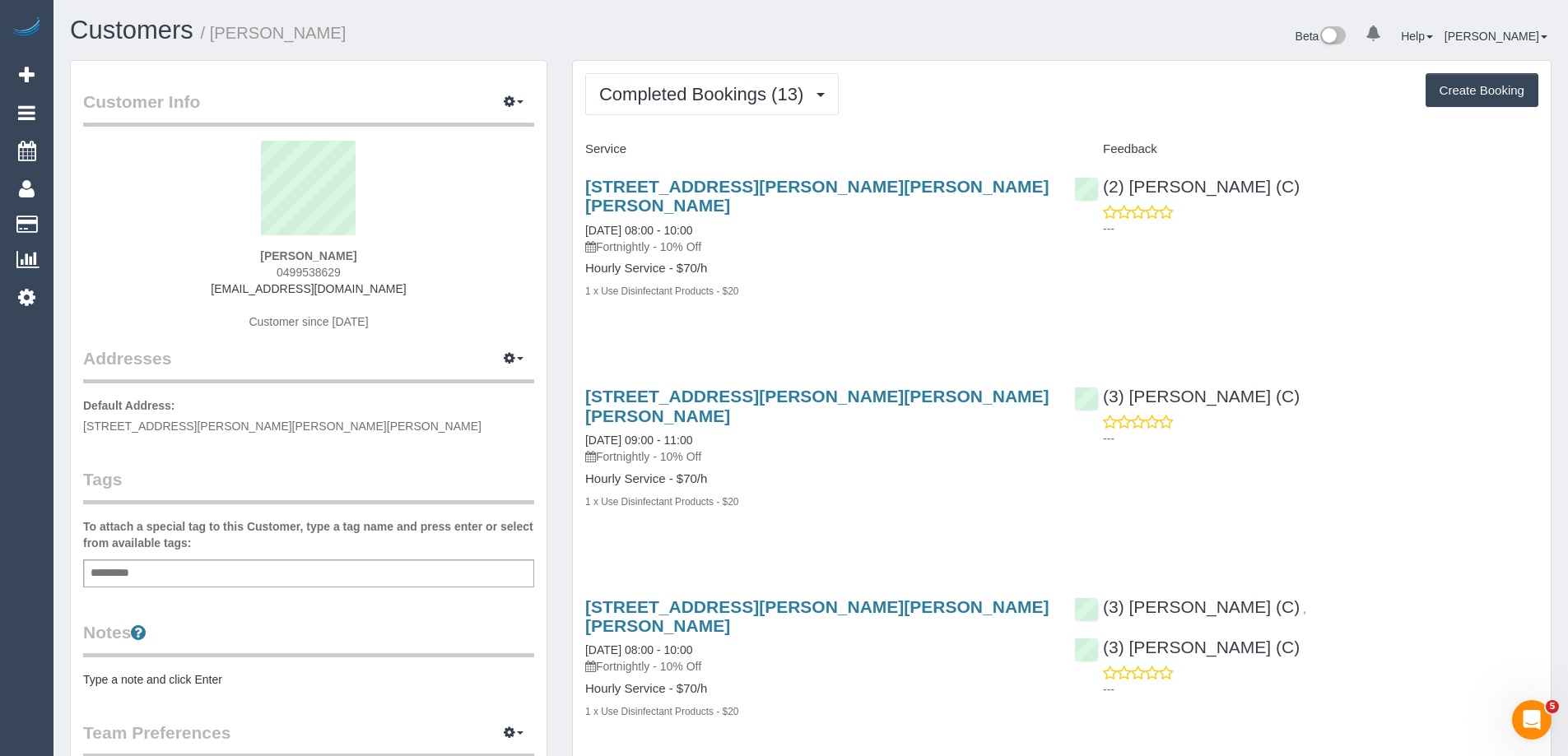
scroll to position [2881, 1568]
drag, startPoint x: 324, startPoint y: 30, endPoint x: 214, endPoint y: 26, distance: 110.1
click at [214, 26] on h1 "Customers / [PERSON_NAME]" at bounding box center [433, 31] width 728 height 28
copy small "[PERSON_NAME]"
click at [766, 76] on button "Completed Bookings (13)" at bounding box center [712, 94] width 254 height 42
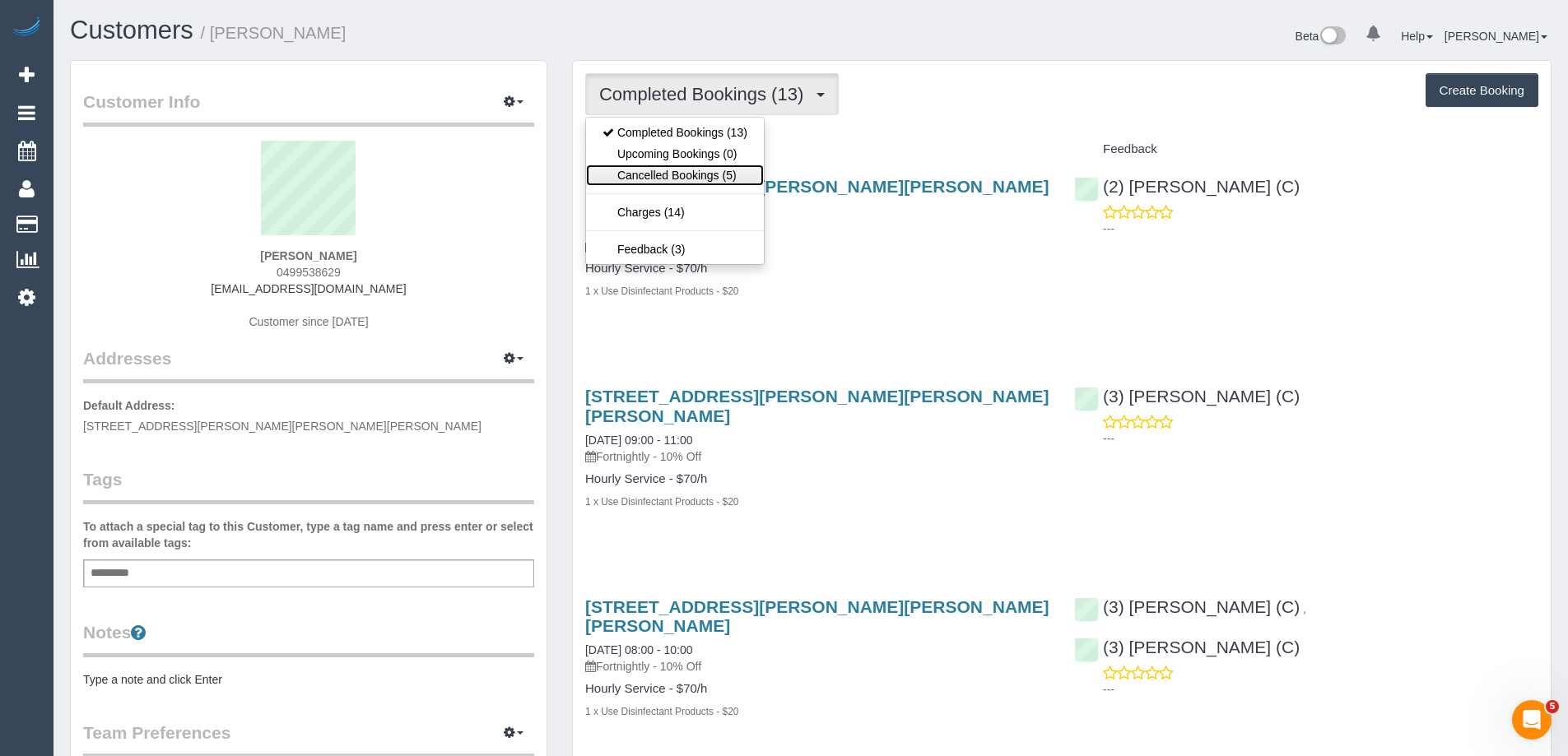
click at [720, 169] on link "Cancelled Bookings (5)" at bounding box center [675, 175] width 178 height 21
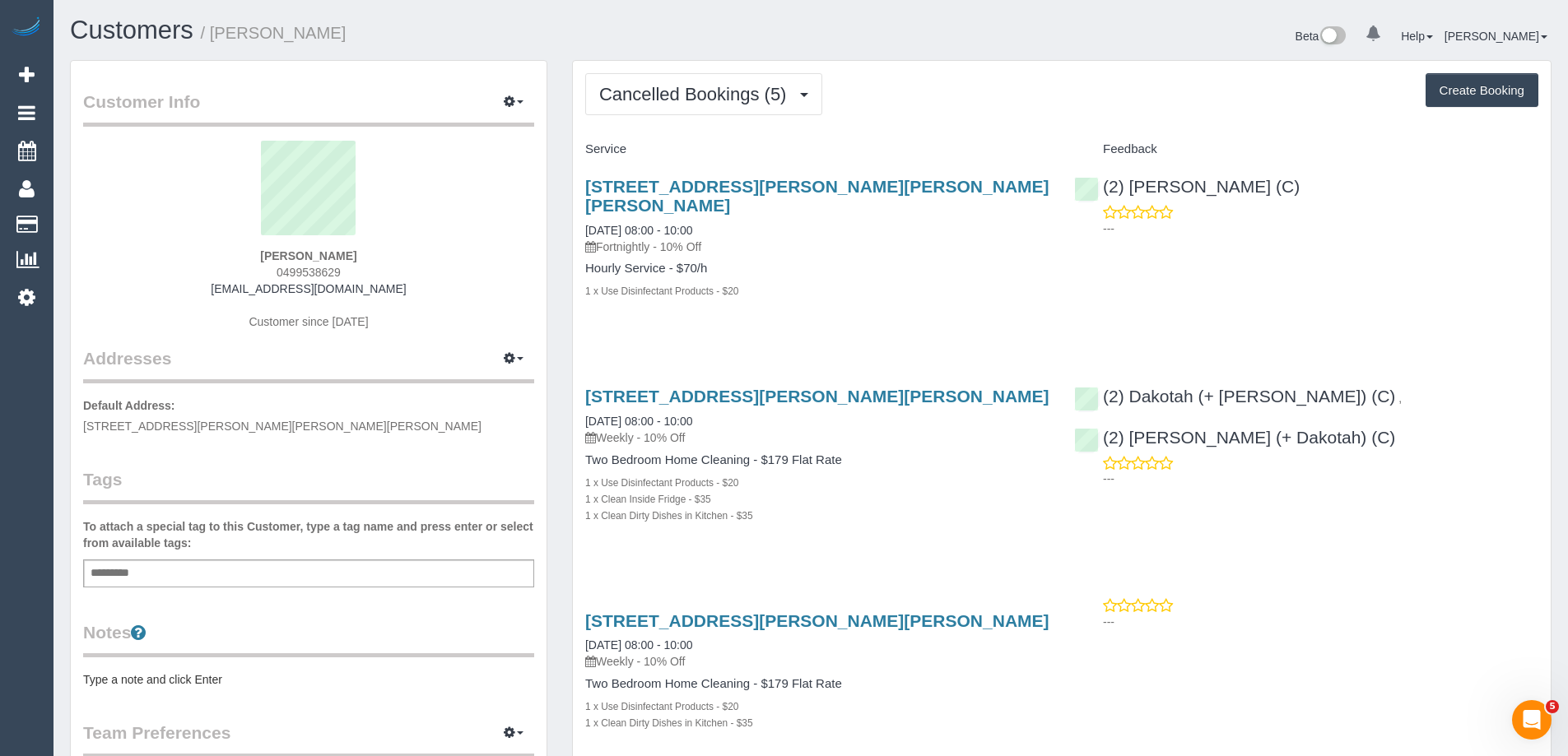
scroll to position [1270, 1568]
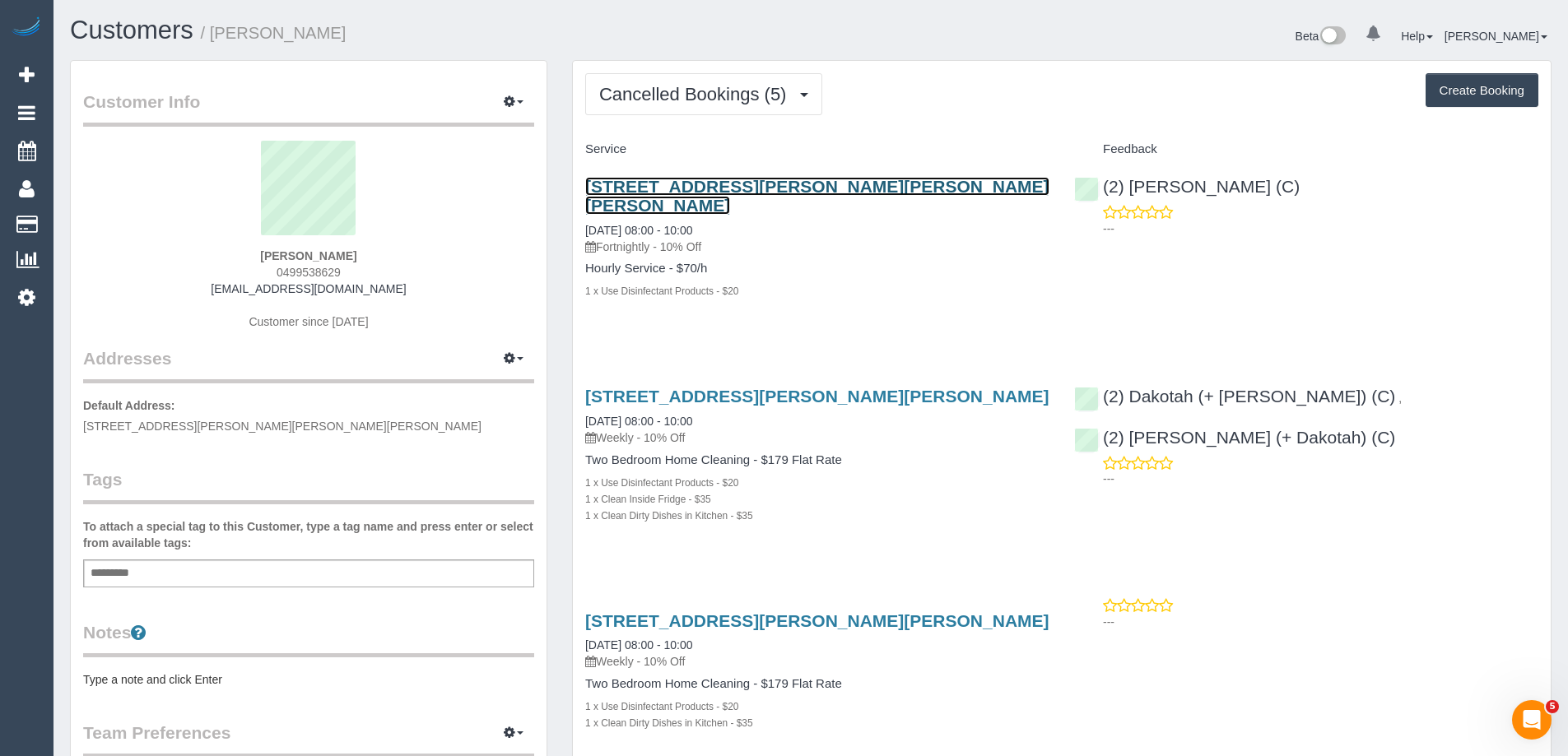
click at [708, 184] on link "8a Gordon Street, Clifton Hill, VIC 3068" at bounding box center [817, 195] width 464 height 38
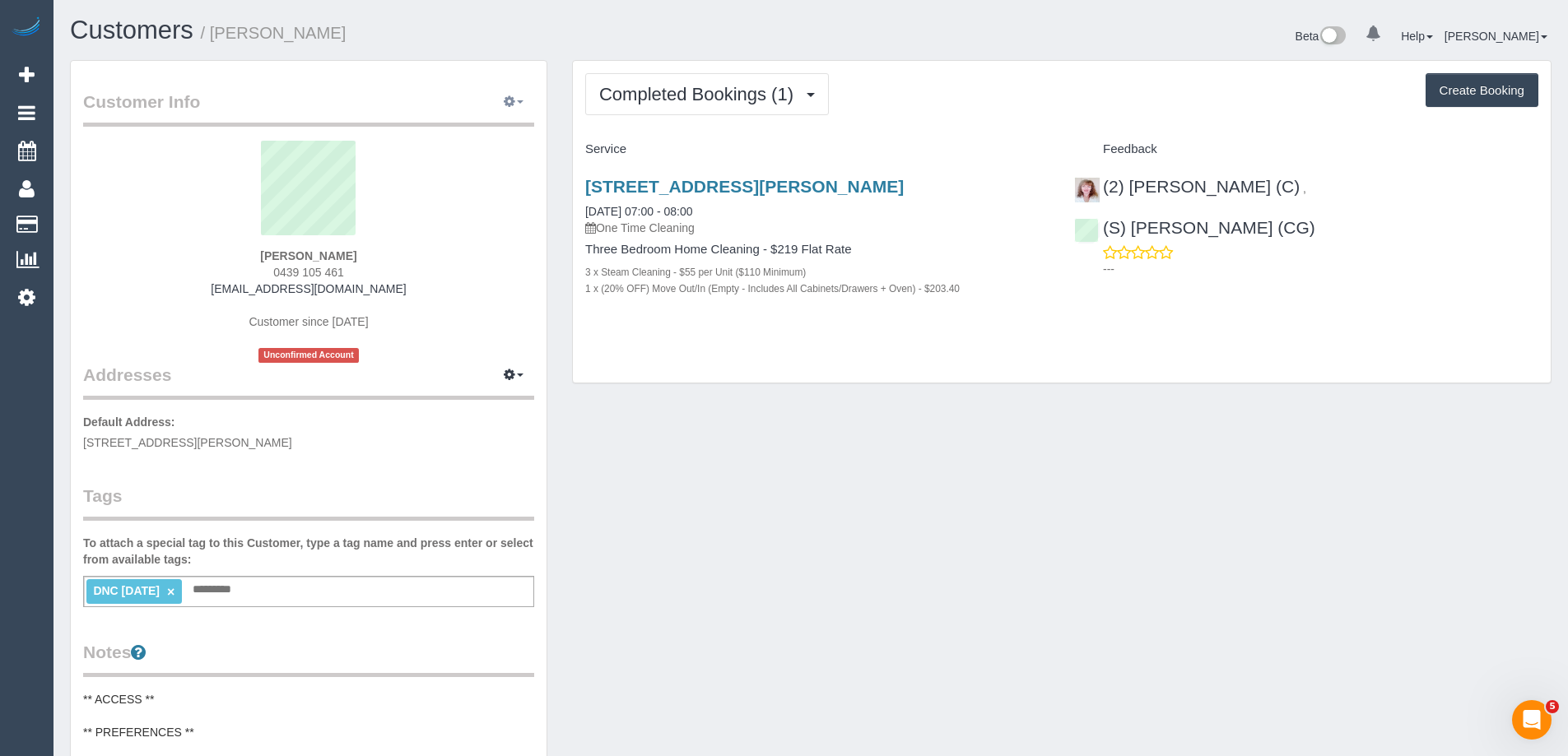
click at [521, 94] on button "button" at bounding box center [513, 102] width 41 height 26
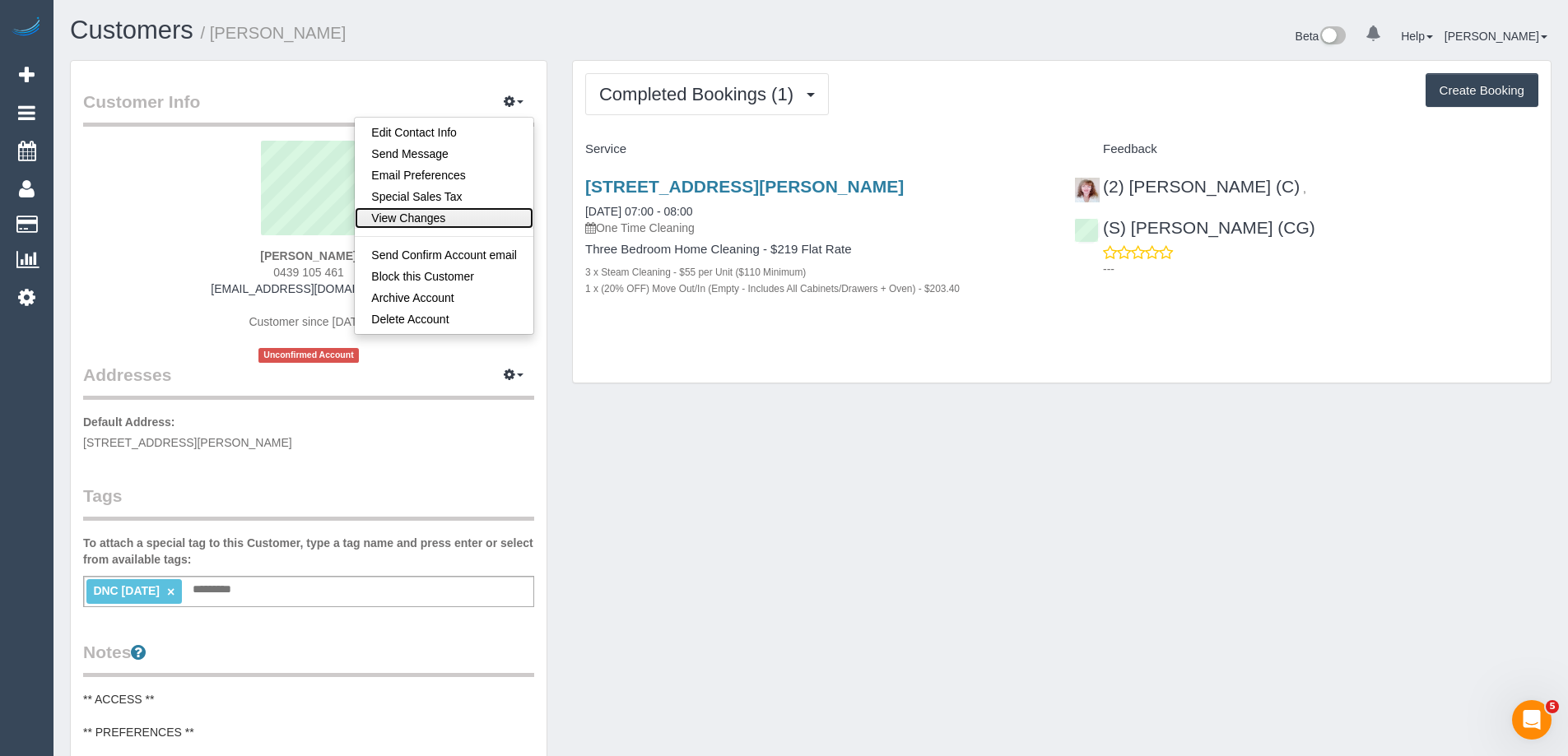
click at [446, 217] on link "View Changes" at bounding box center [444, 218] width 179 height 21
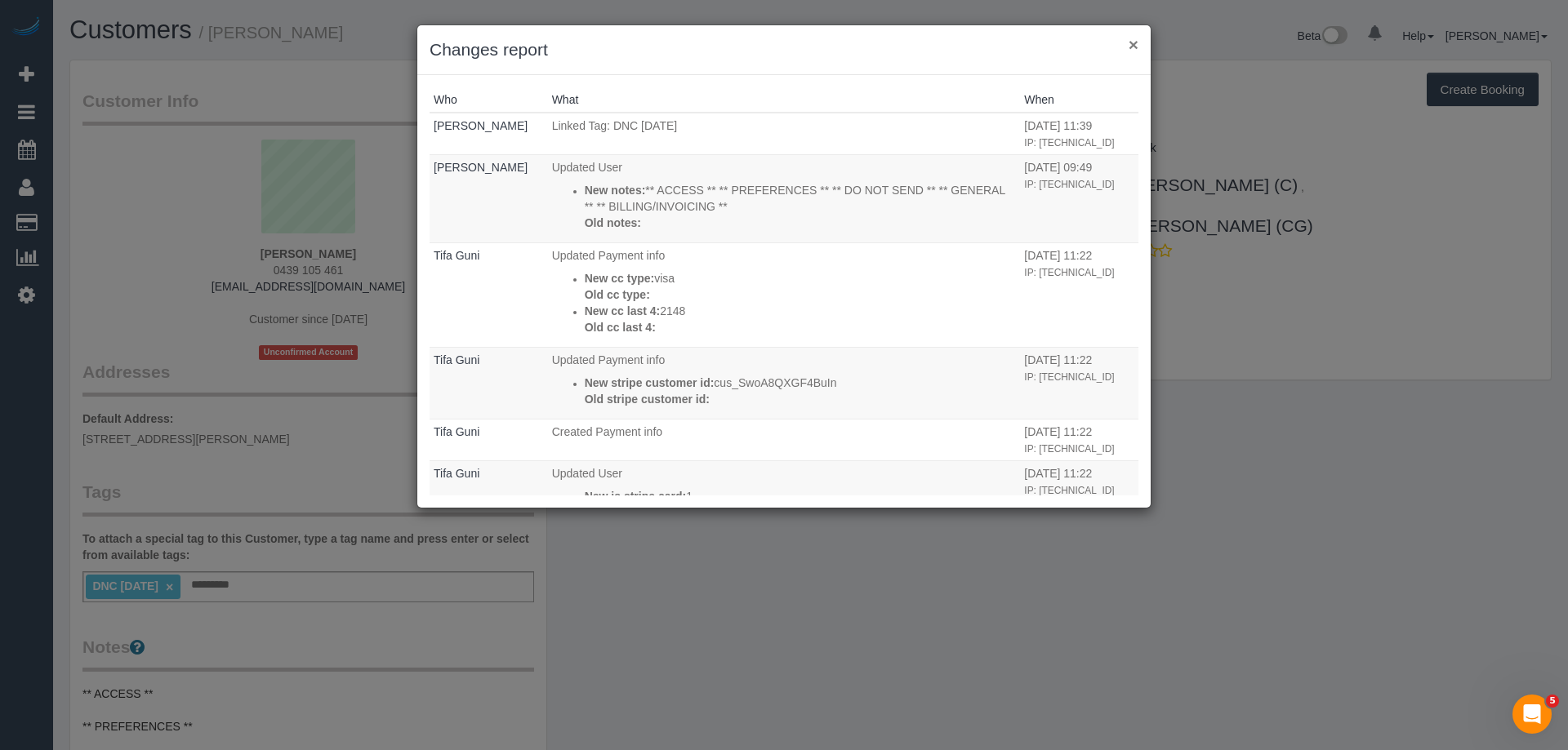
click at [1132, 46] on button "×" at bounding box center [1133, 45] width 10 height 17
